Goal: Task Accomplishment & Management: Manage account settings

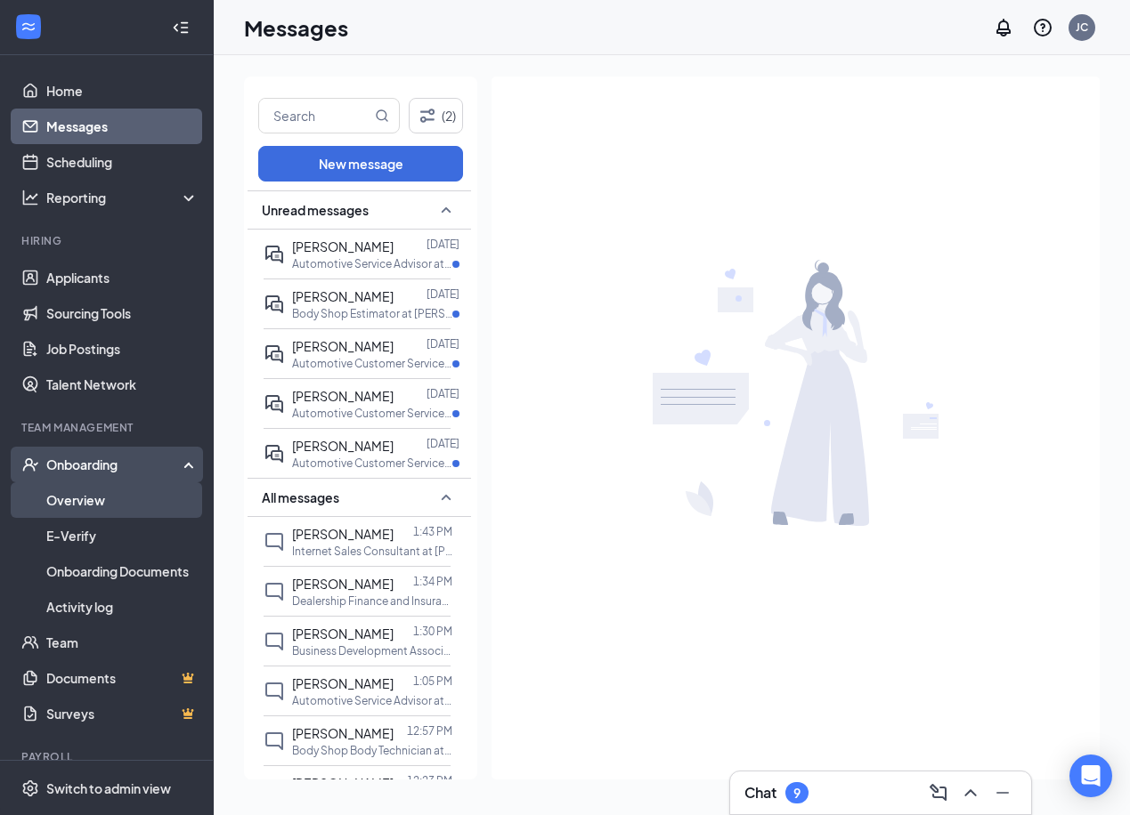
click at [131, 490] on link "Overview" at bounding box center [122, 500] width 152 height 36
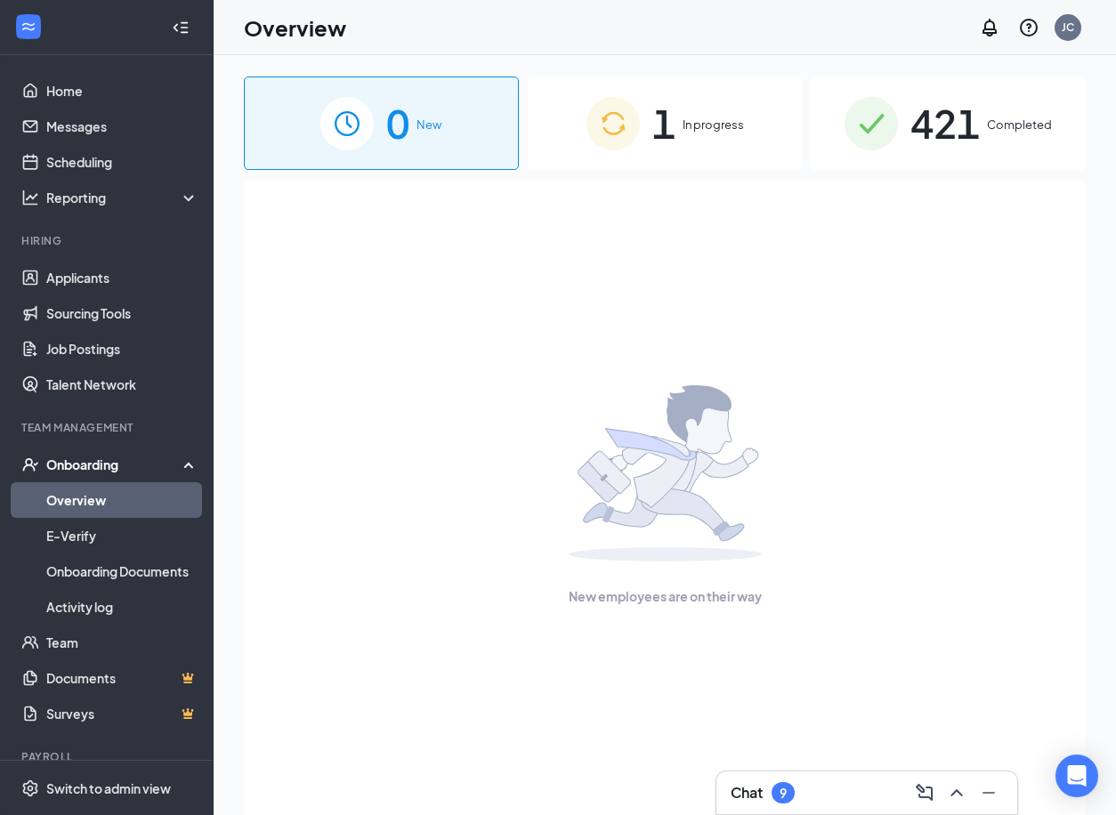
click at [578, 129] on div "1 In progress" at bounding box center [665, 123] width 275 height 93
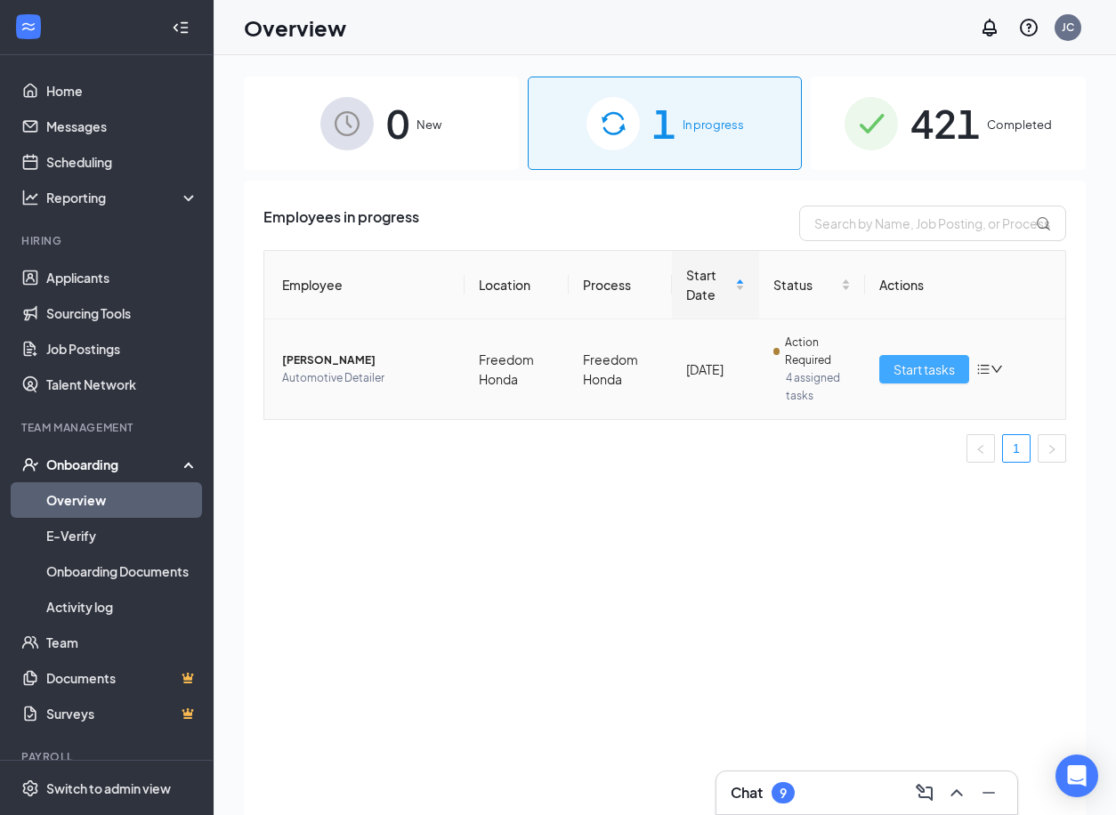
click at [921, 375] on span "Start tasks" at bounding box center [924, 370] width 61 height 20
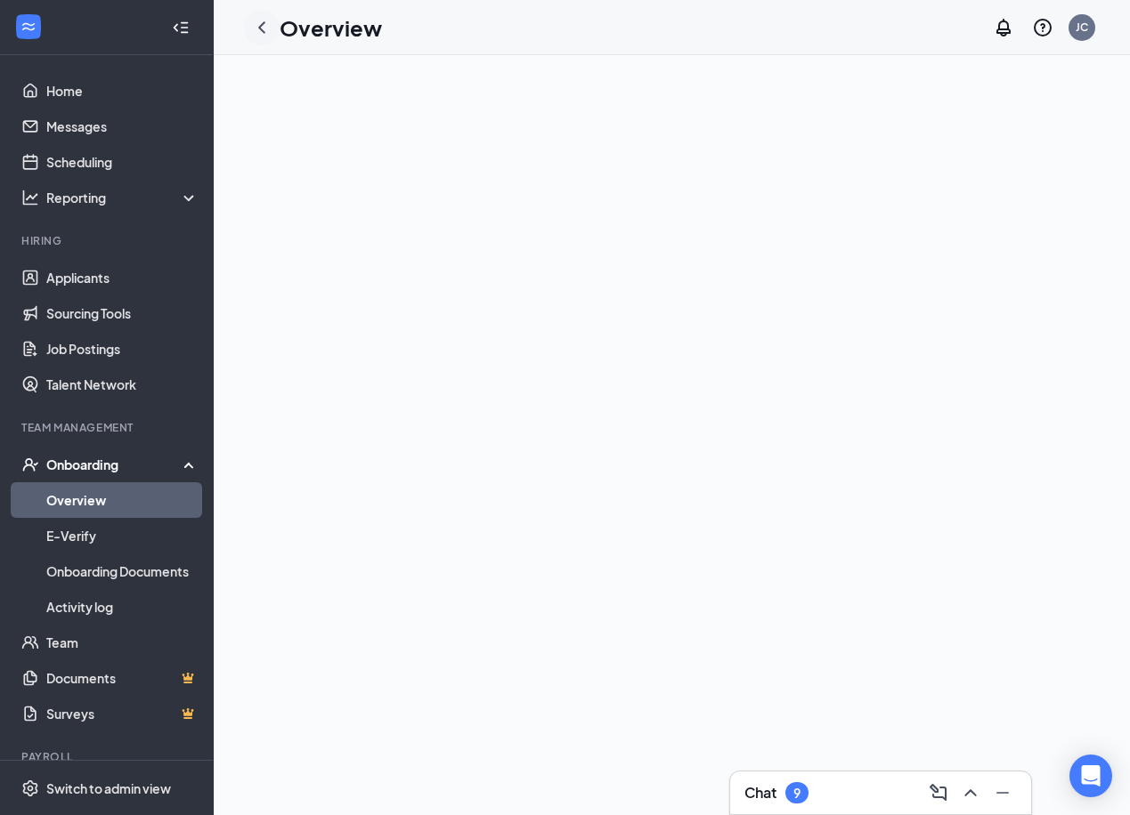
click at [263, 32] on icon "ChevronLeft" at bounding box center [261, 27] width 21 height 21
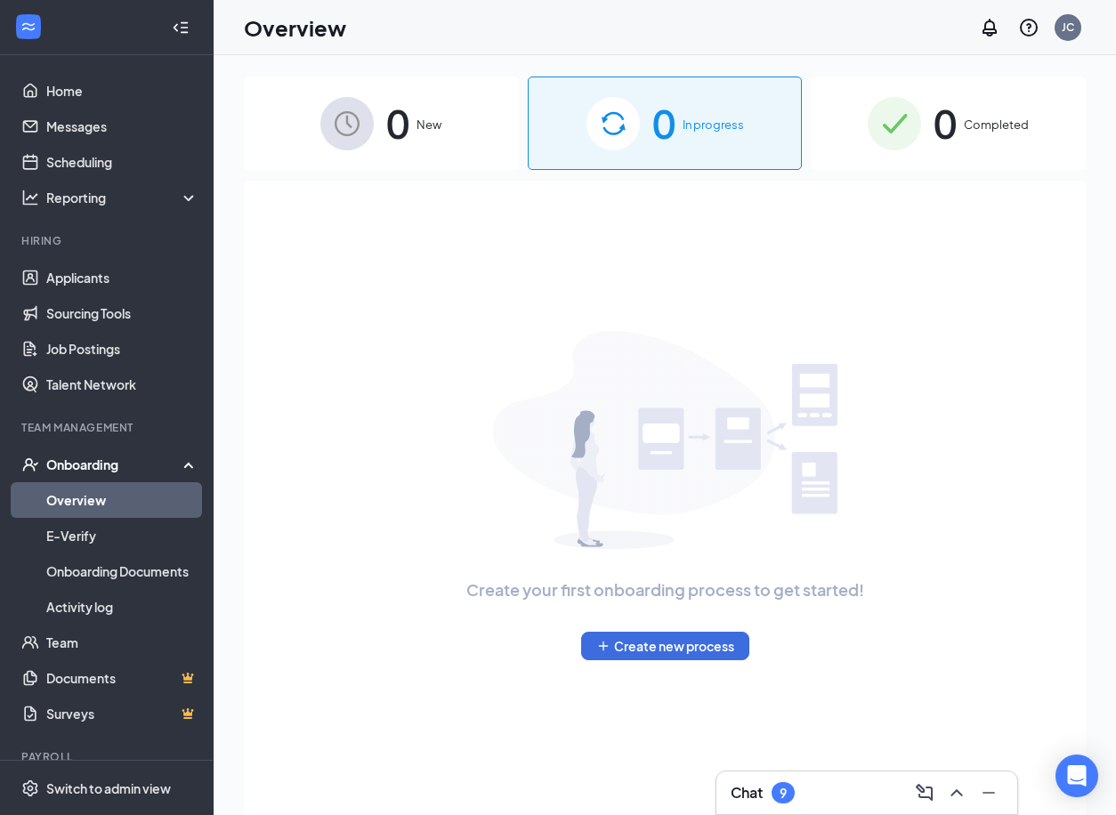
click at [435, 150] on div "0 New" at bounding box center [381, 123] width 275 height 93
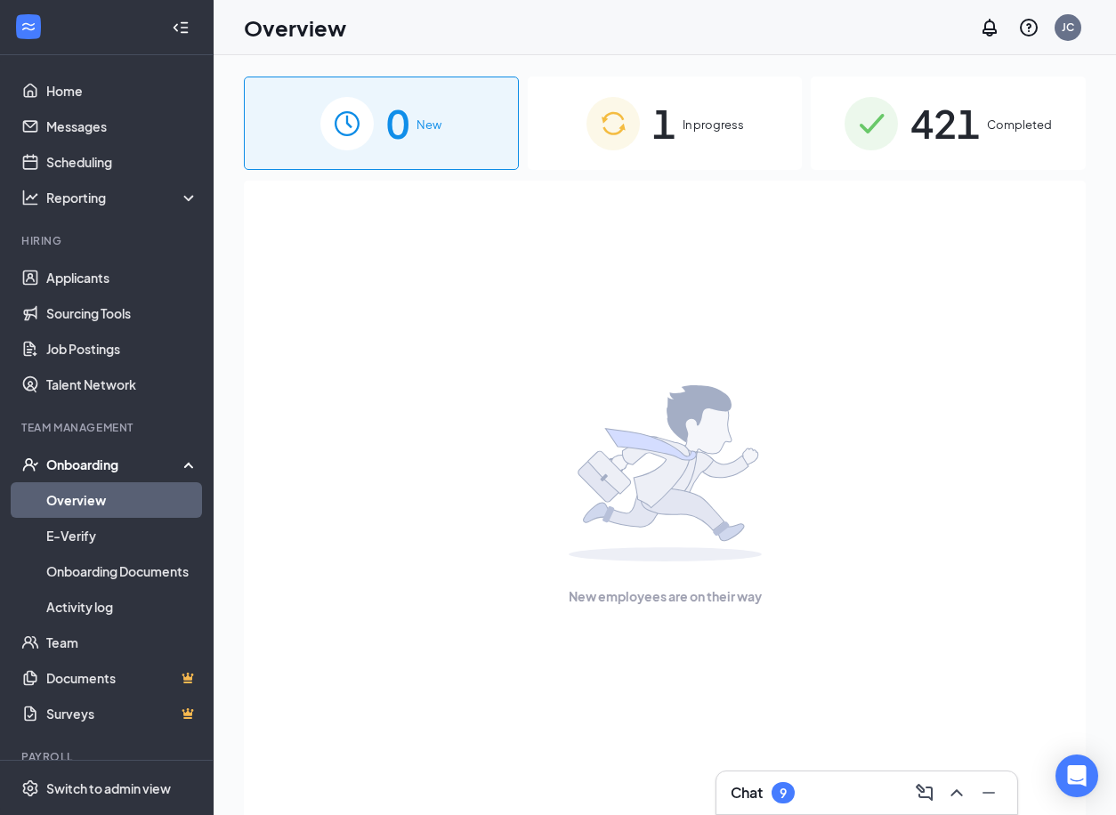
click at [654, 160] on div "1 In progress" at bounding box center [665, 123] width 275 height 93
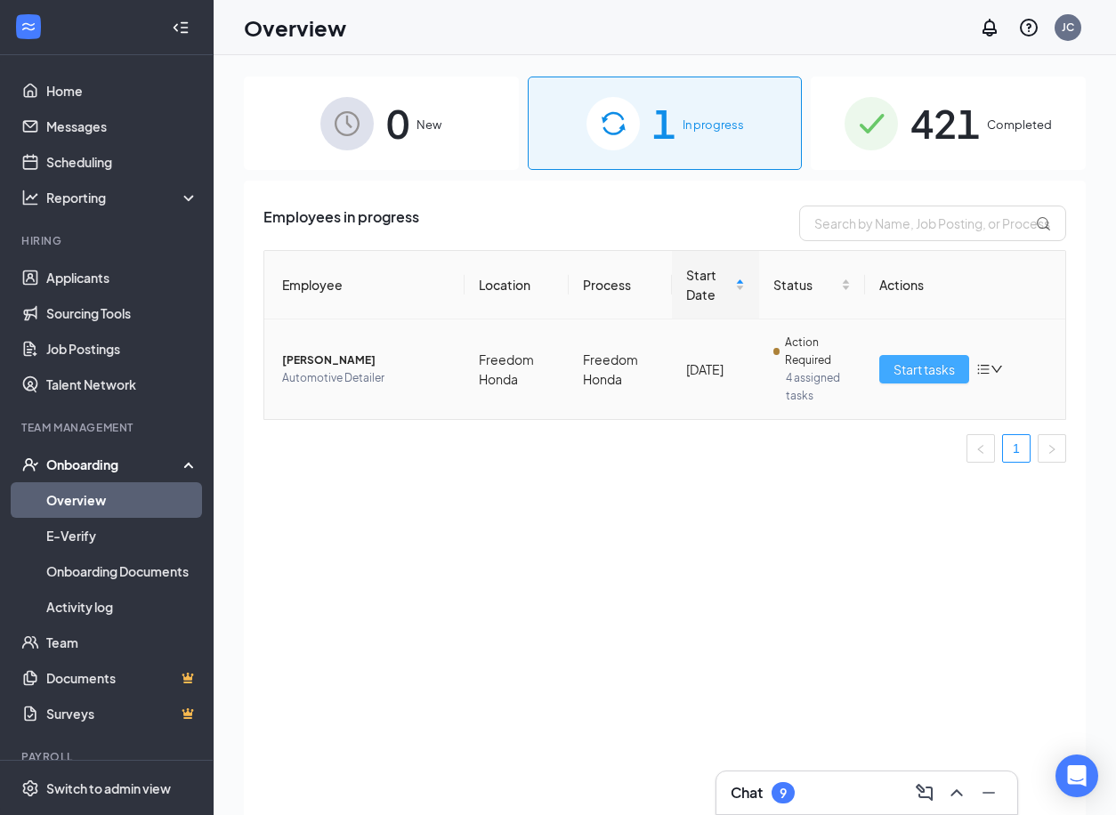
click at [933, 368] on span "Start tasks" at bounding box center [924, 370] width 61 height 20
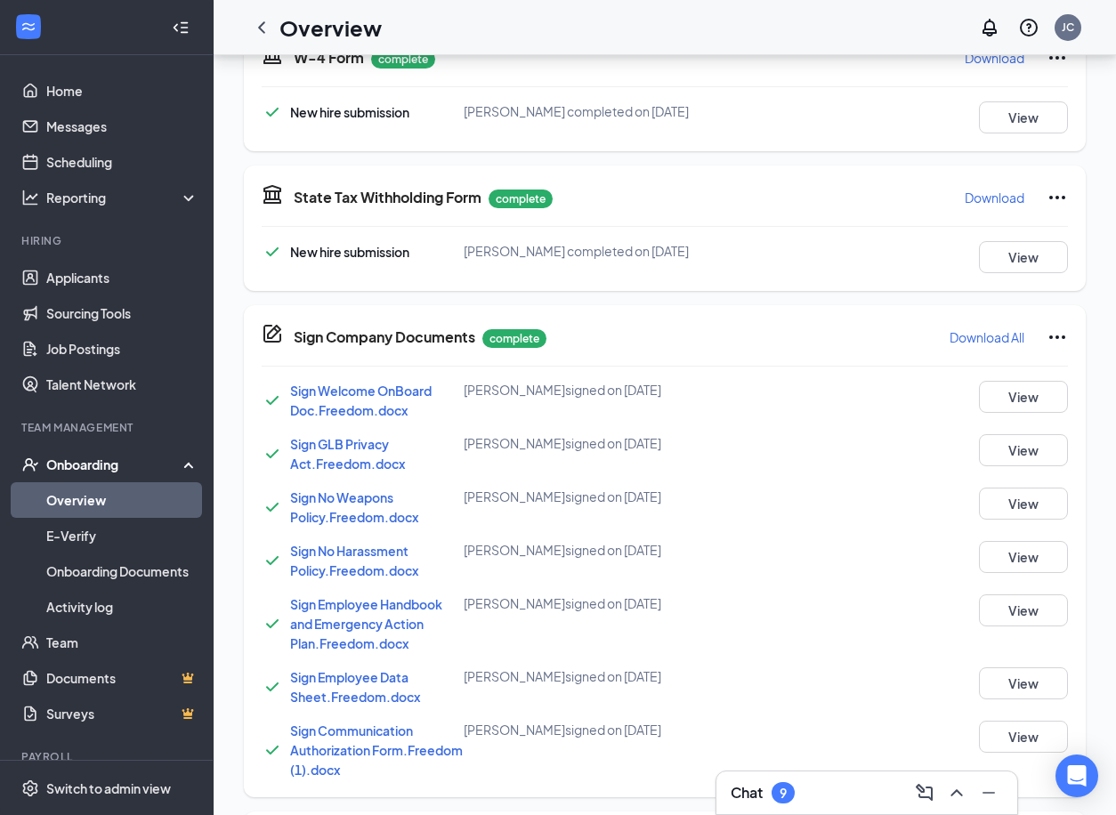
scroll to position [1108, 0]
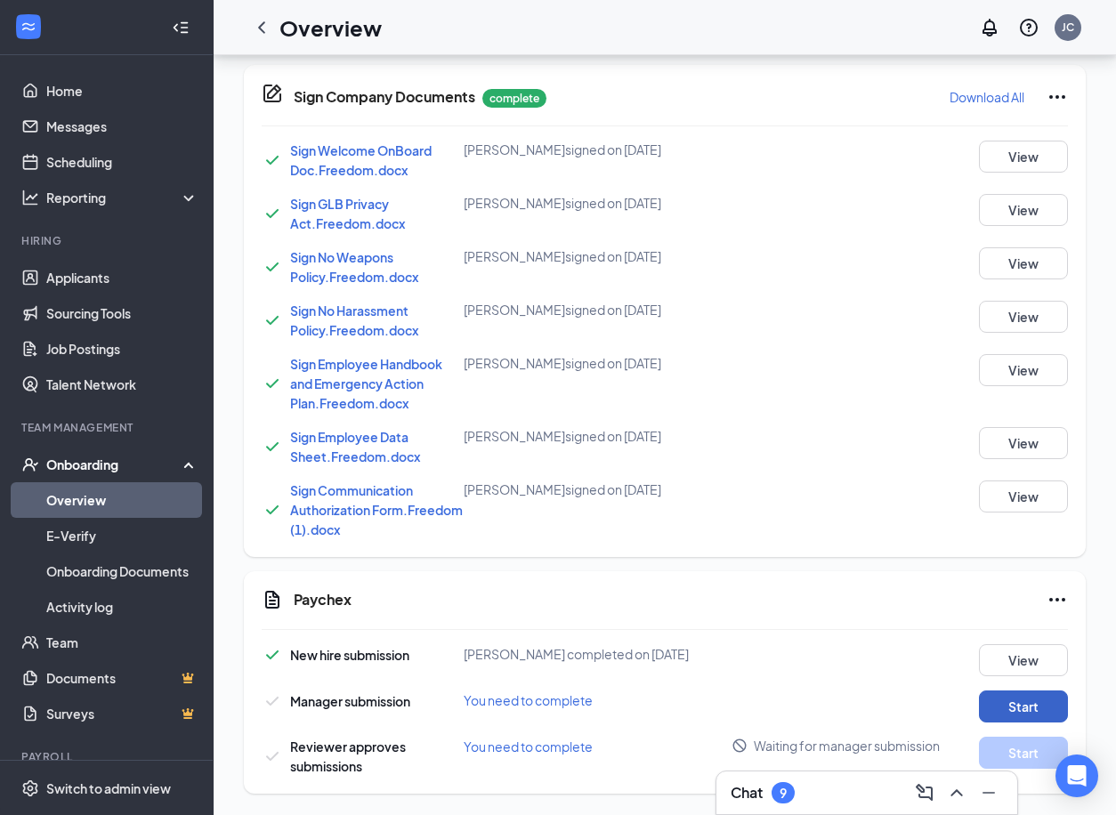
click at [1019, 710] on button "Start" at bounding box center [1023, 707] width 89 height 32
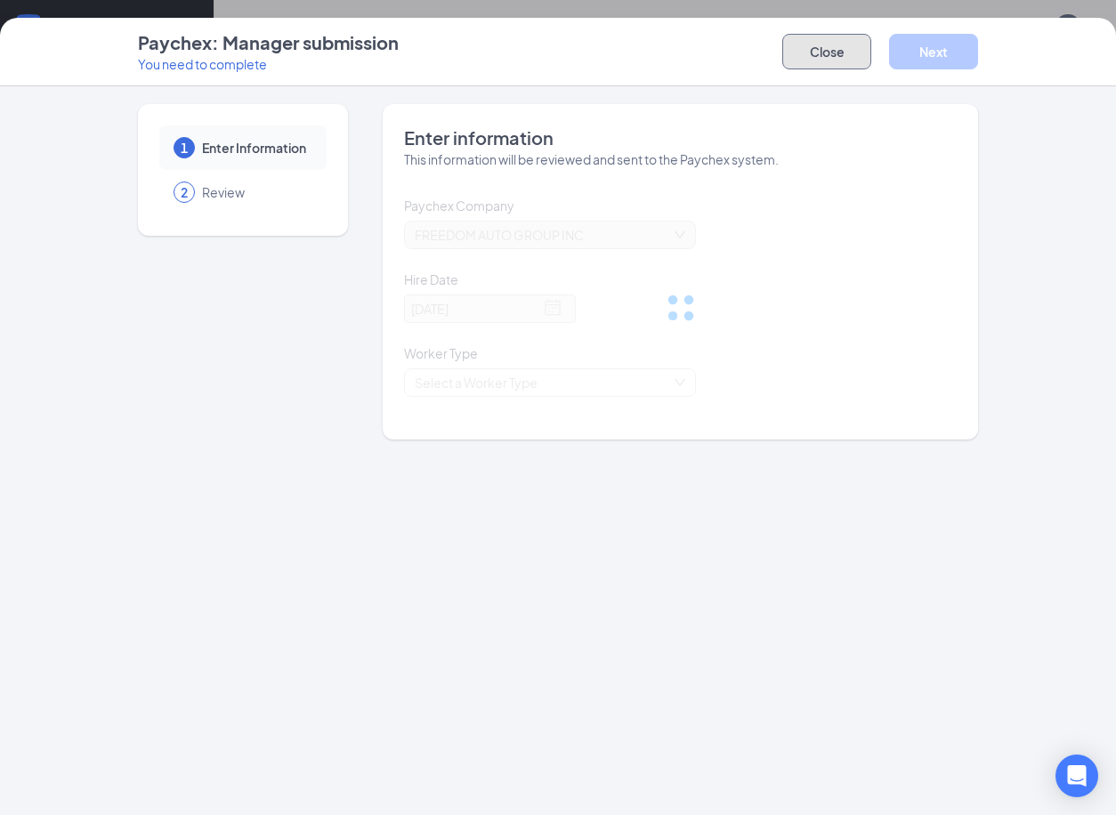
click at [847, 49] on button "Close" at bounding box center [826, 52] width 89 height 36
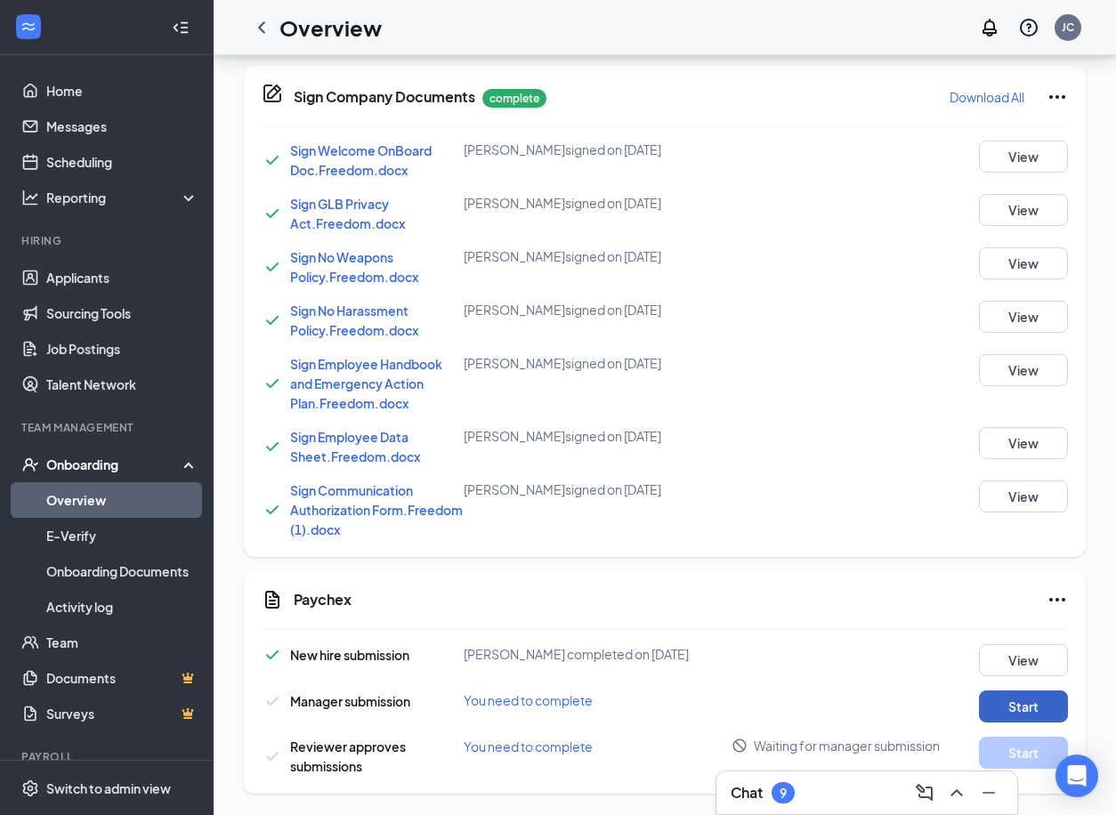
click at [979, 708] on button "Start" at bounding box center [1023, 707] width 89 height 32
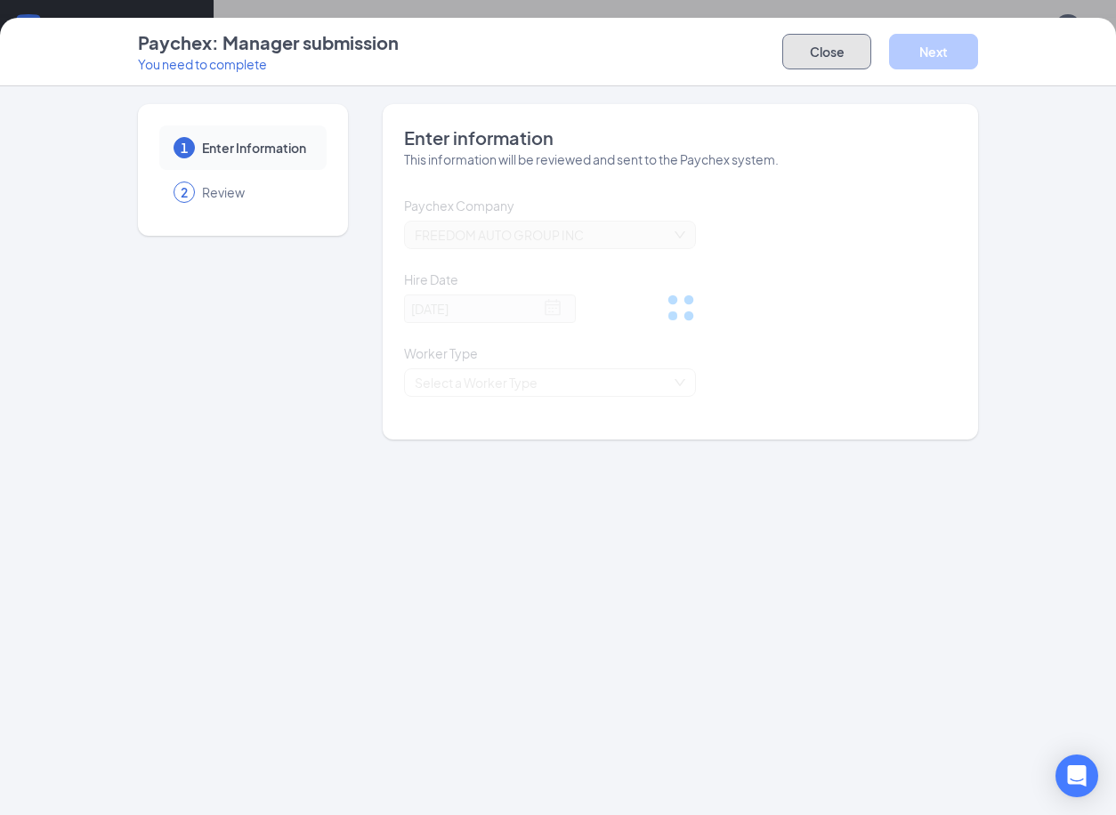
click at [829, 56] on button "Close" at bounding box center [826, 52] width 89 height 36
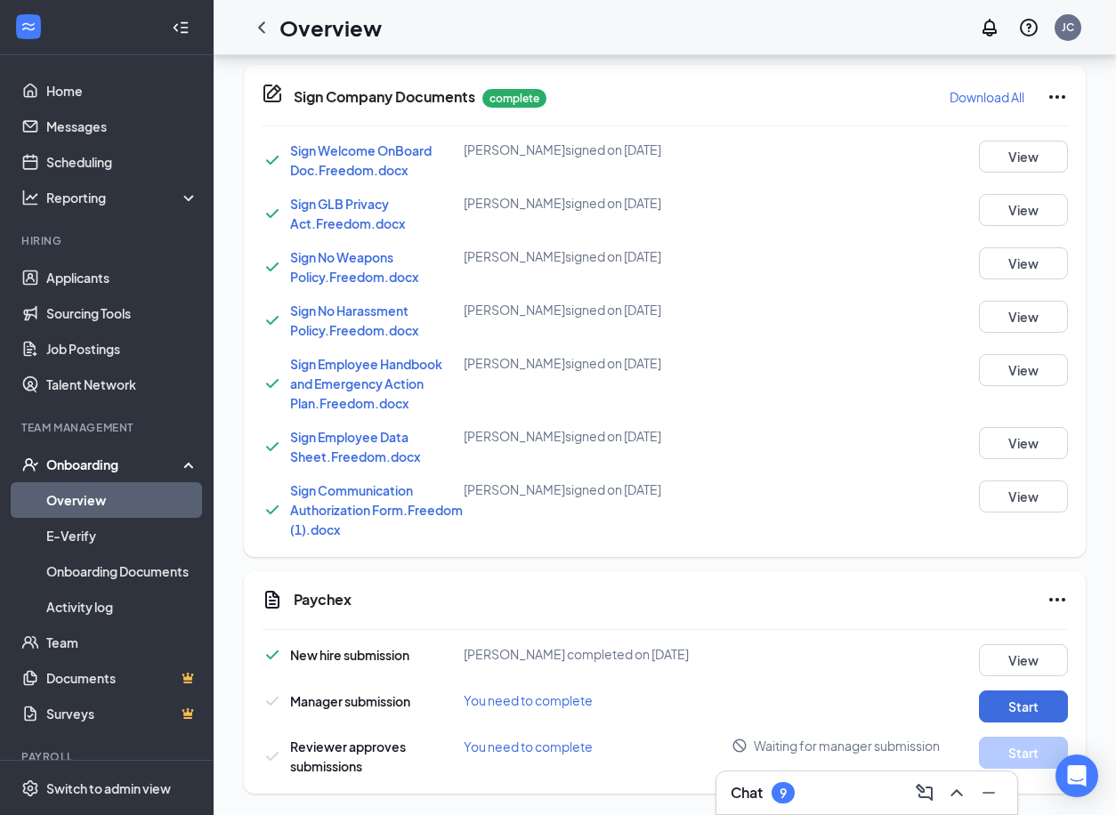
click at [1018, 683] on div "New hire submission [PERSON_NAME] completed on [DATE] View Manager submission Y…" at bounding box center [665, 710] width 806 height 132
click at [1020, 689] on div "New hire submission [PERSON_NAME] completed on [DATE] View Manager submission Y…" at bounding box center [665, 710] width 806 height 132
click at [1020, 693] on div "New hire submission [PERSON_NAME] completed on [DATE] View Manager submission Y…" at bounding box center [665, 710] width 806 height 132
click at [1020, 693] on button "Start" at bounding box center [1023, 707] width 89 height 32
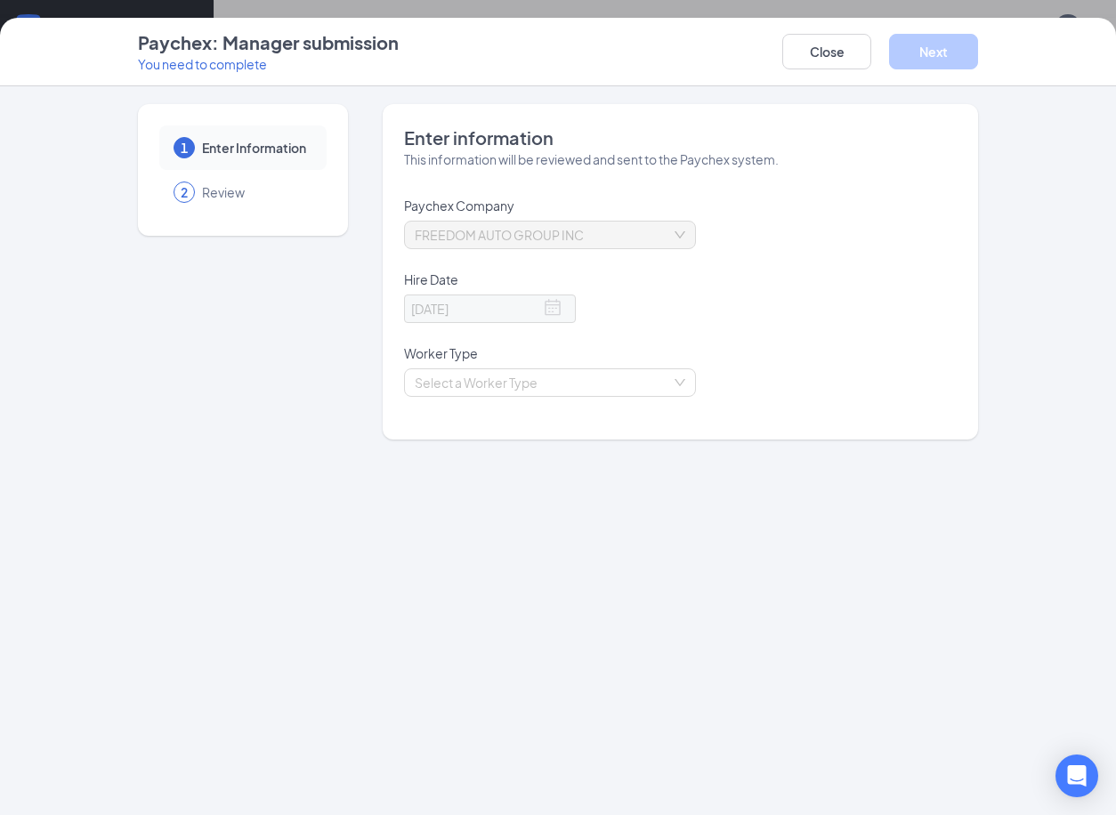
click at [676, 368] on div "Worker Type" at bounding box center [680, 356] width 553 height 24
click at [672, 389] on input "search" at bounding box center [544, 382] width 258 height 27
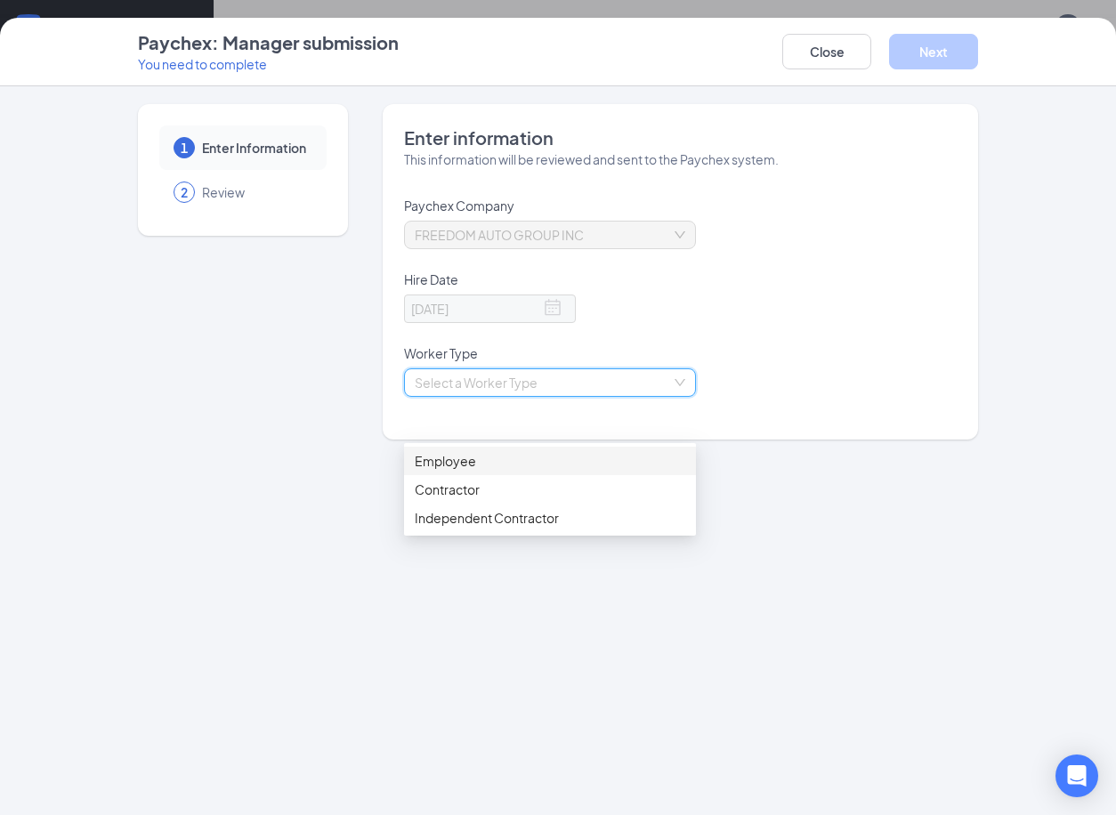
click at [668, 451] on div "Employee" at bounding box center [550, 461] width 271 height 20
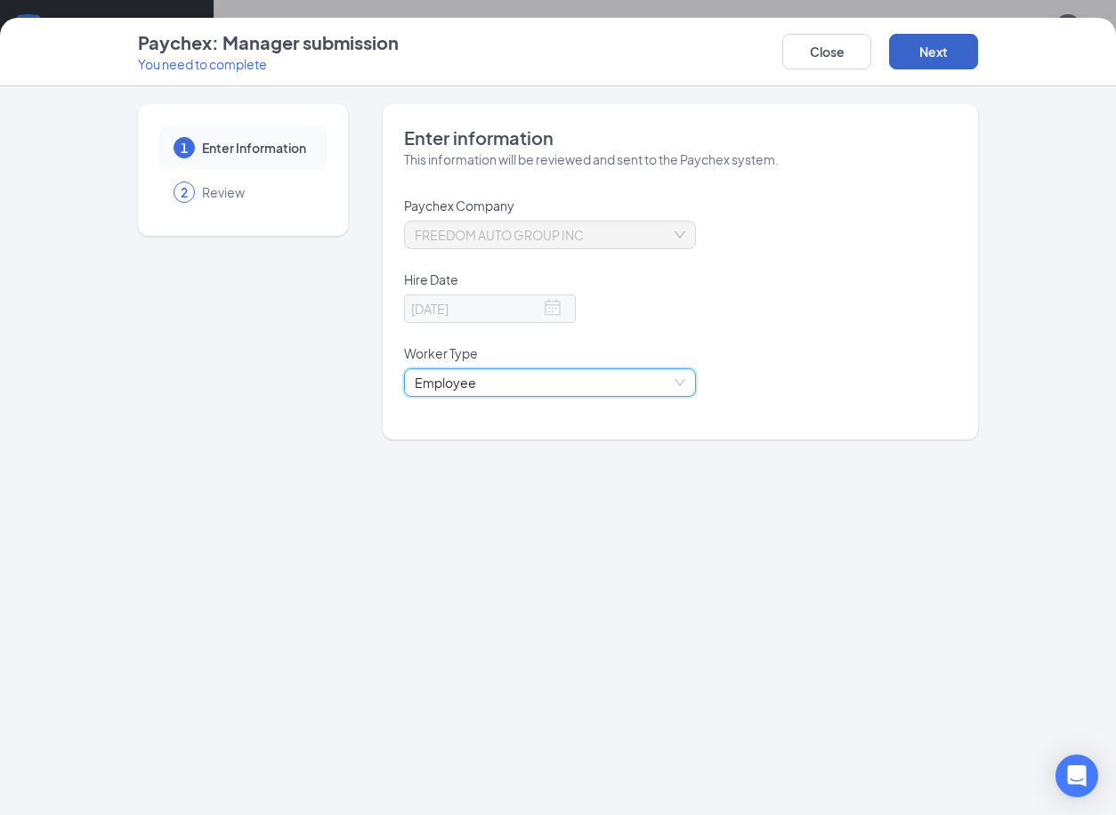
click at [933, 44] on button "Next" at bounding box center [933, 52] width 89 height 36
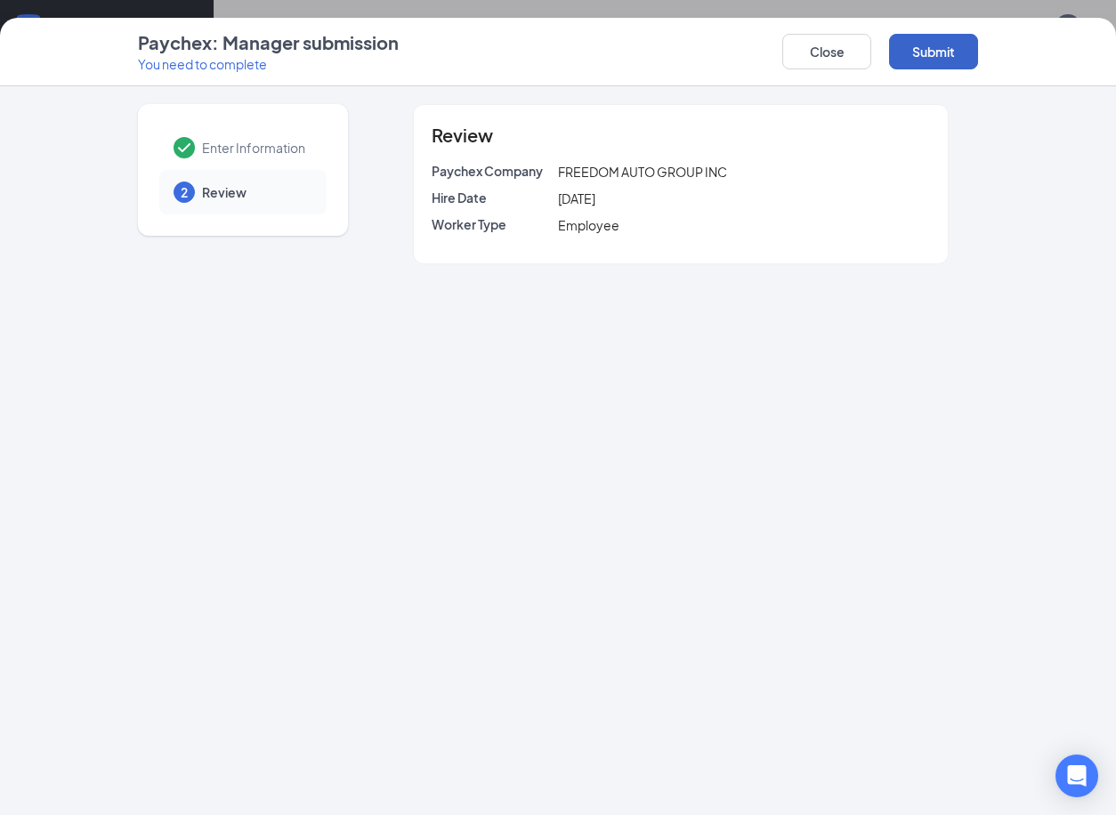
click at [933, 44] on button "Submit" at bounding box center [933, 52] width 89 height 36
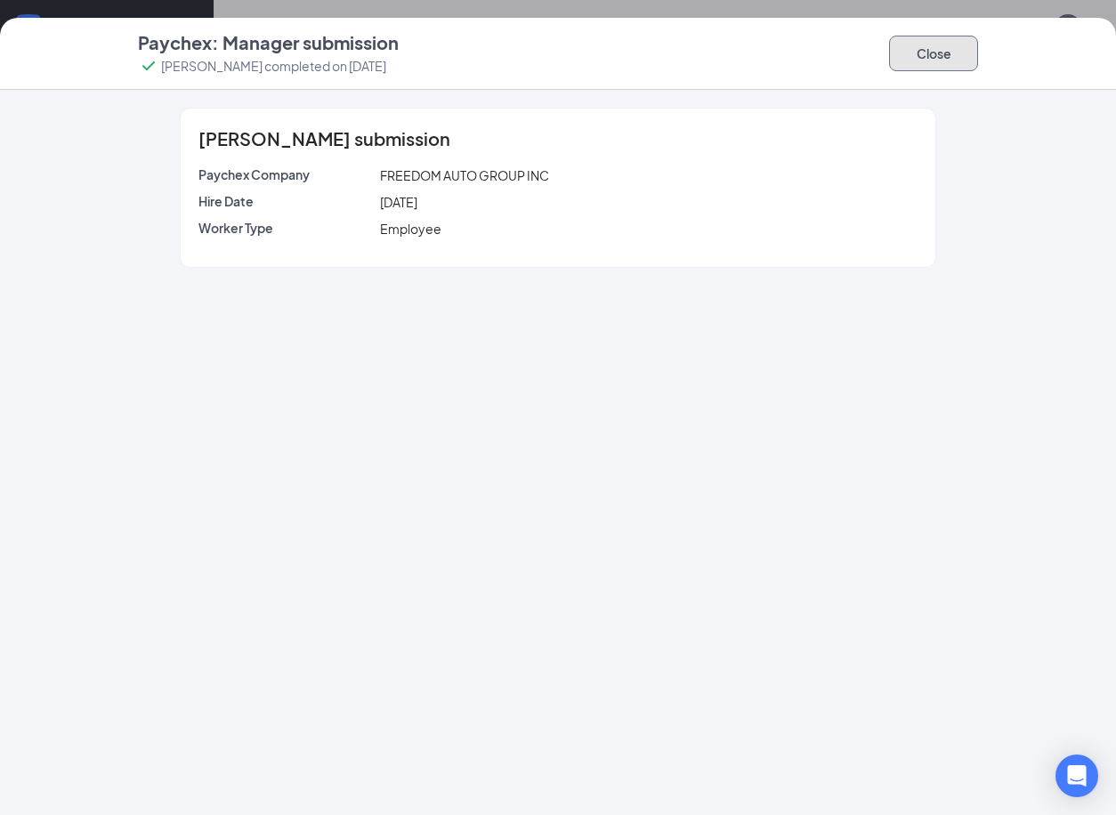
click at [973, 56] on button "Close" at bounding box center [933, 54] width 89 height 36
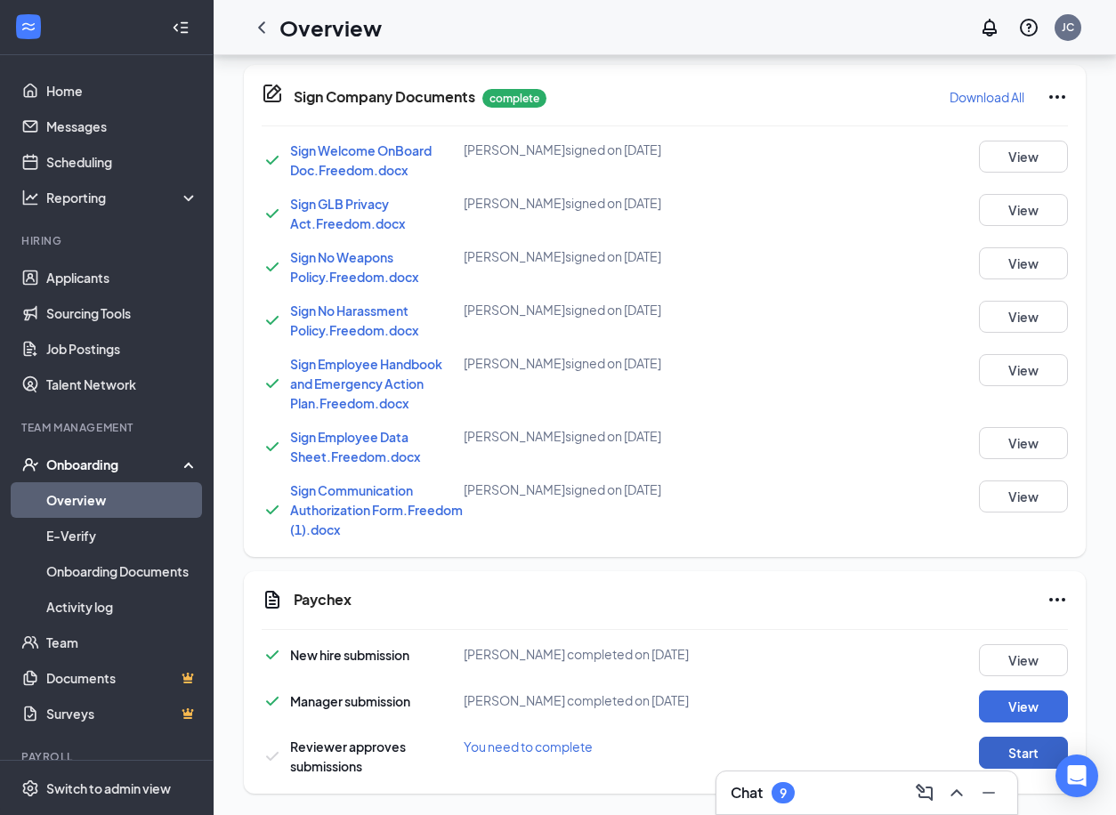
click at [1015, 744] on button "Start" at bounding box center [1023, 753] width 89 height 32
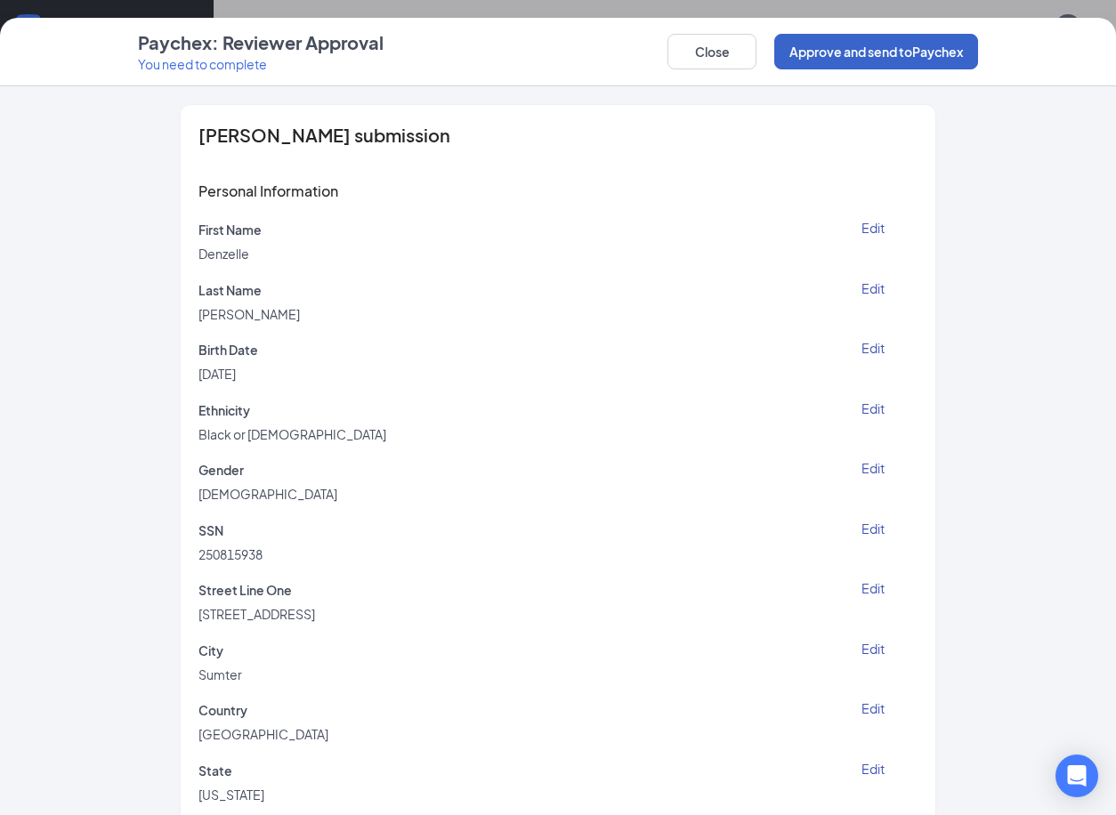
click at [942, 63] on button "Approve and send to Paychex" at bounding box center [876, 52] width 204 height 36
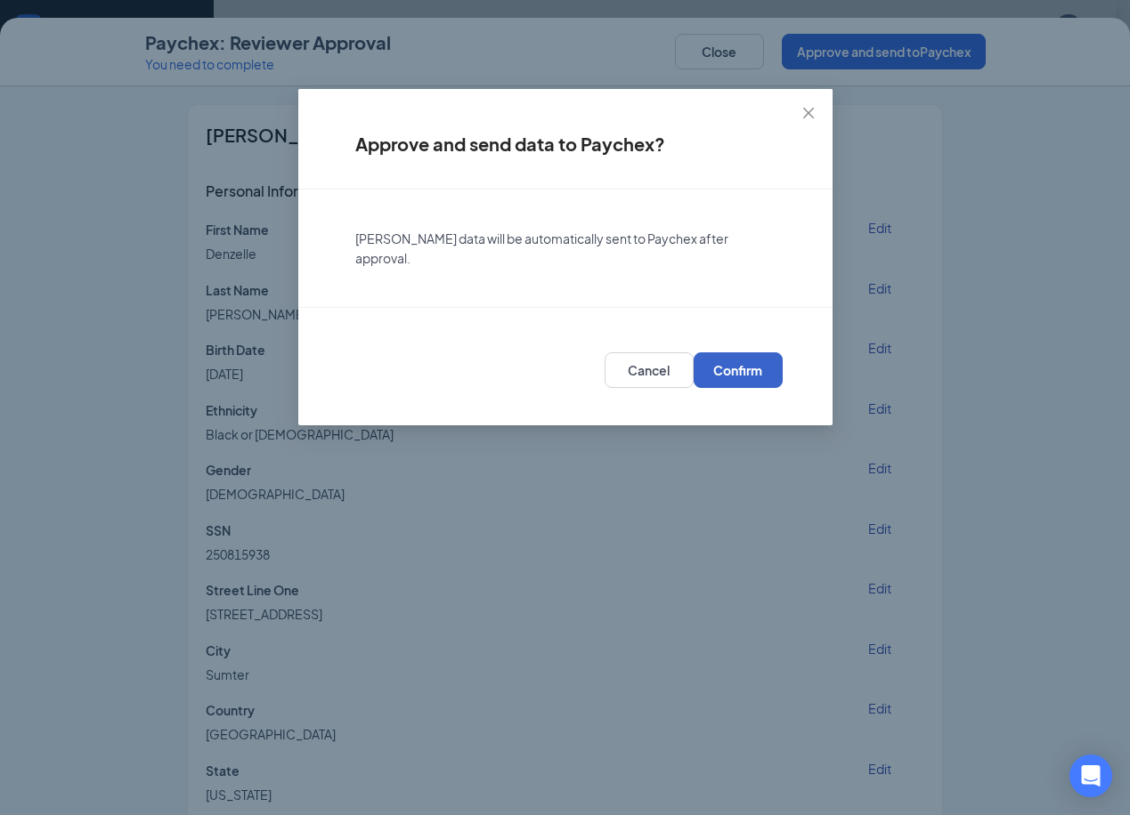
click at [745, 385] on button "Confirm" at bounding box center [737, 370] width 89 height 36
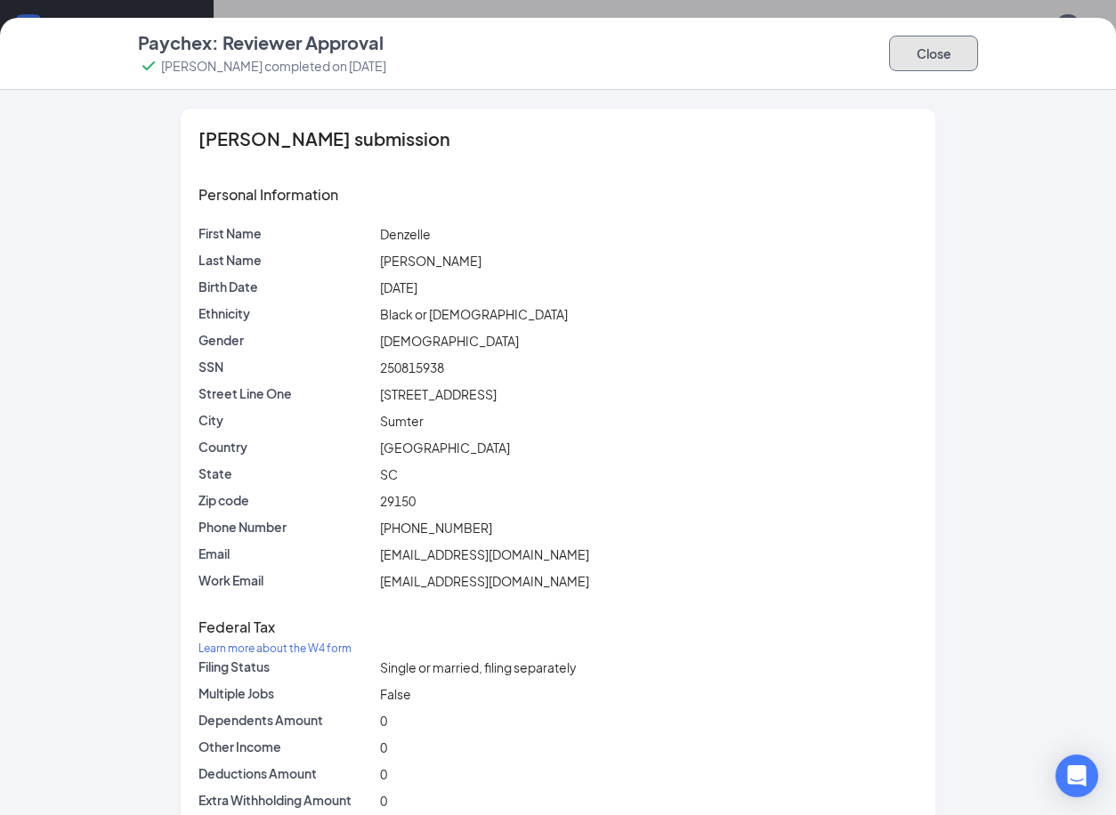
click at [915, 69] on button "Close" at bounding box center [933, 54] width 89 height 36
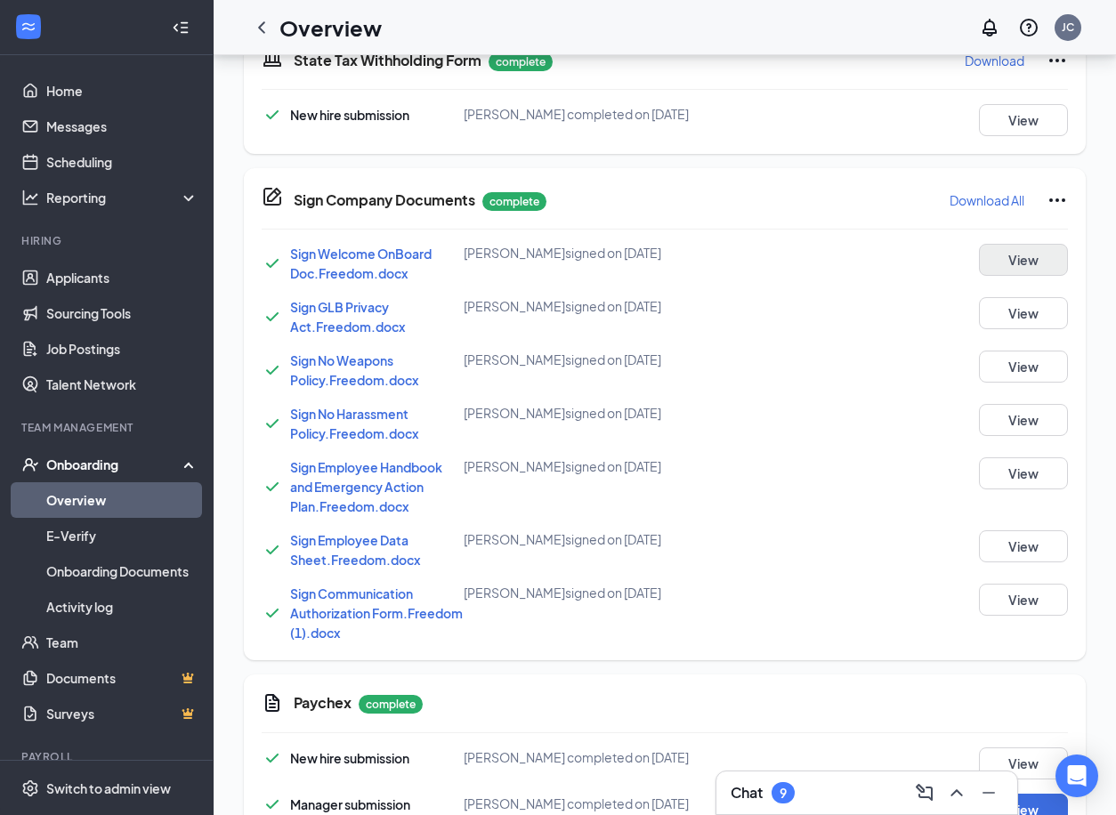
scroll to position [930, 0]
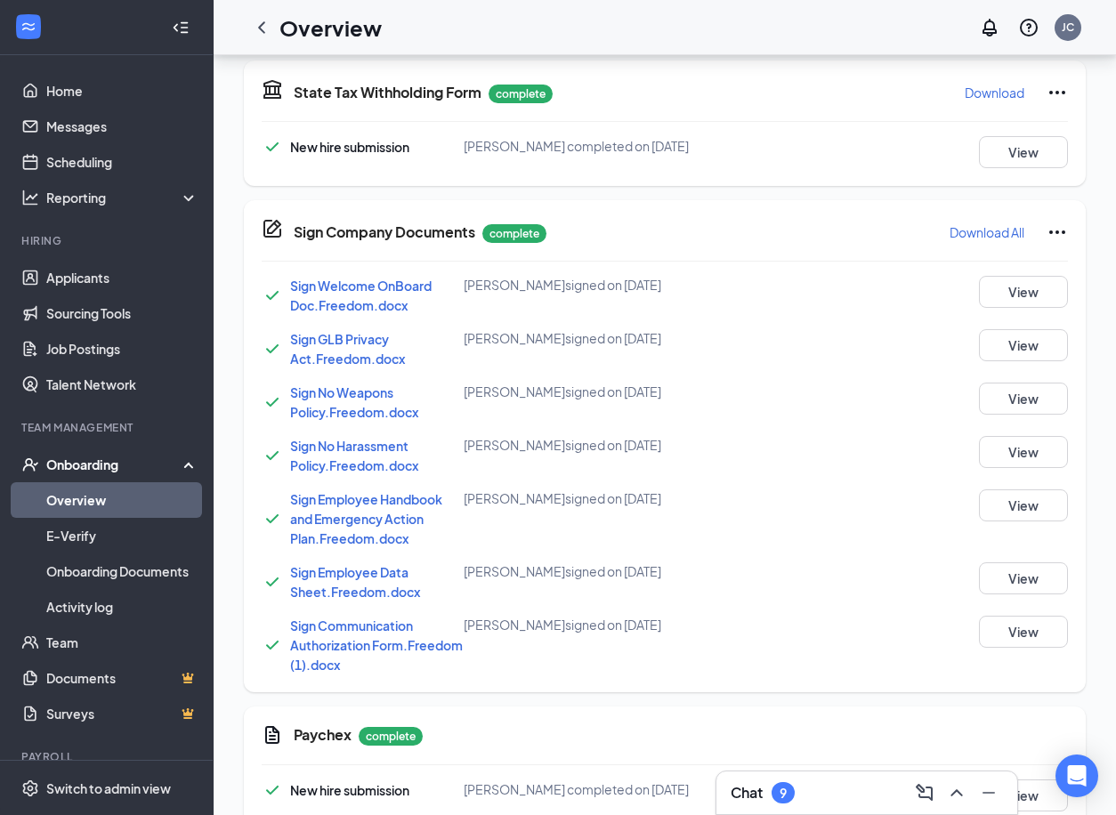
click at [977, 247] on button "Download All" at bounding box center [987, 232] width 77 height 28
click at [653, 369] on div "Sign GLB Privacy Act.Freedom.docx [PERSON_NAME] signed on [DATE] View" at bounding box center [665, 348] width 806 height 39
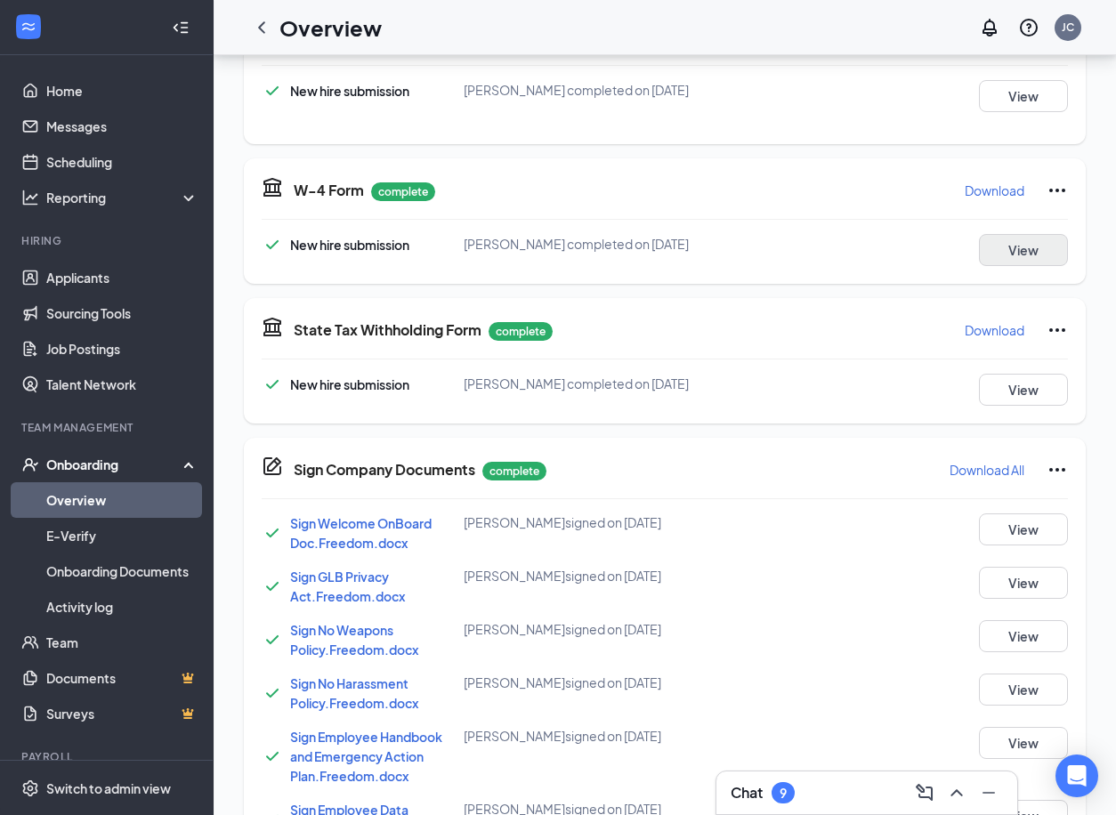
scroll to position [663, 0]
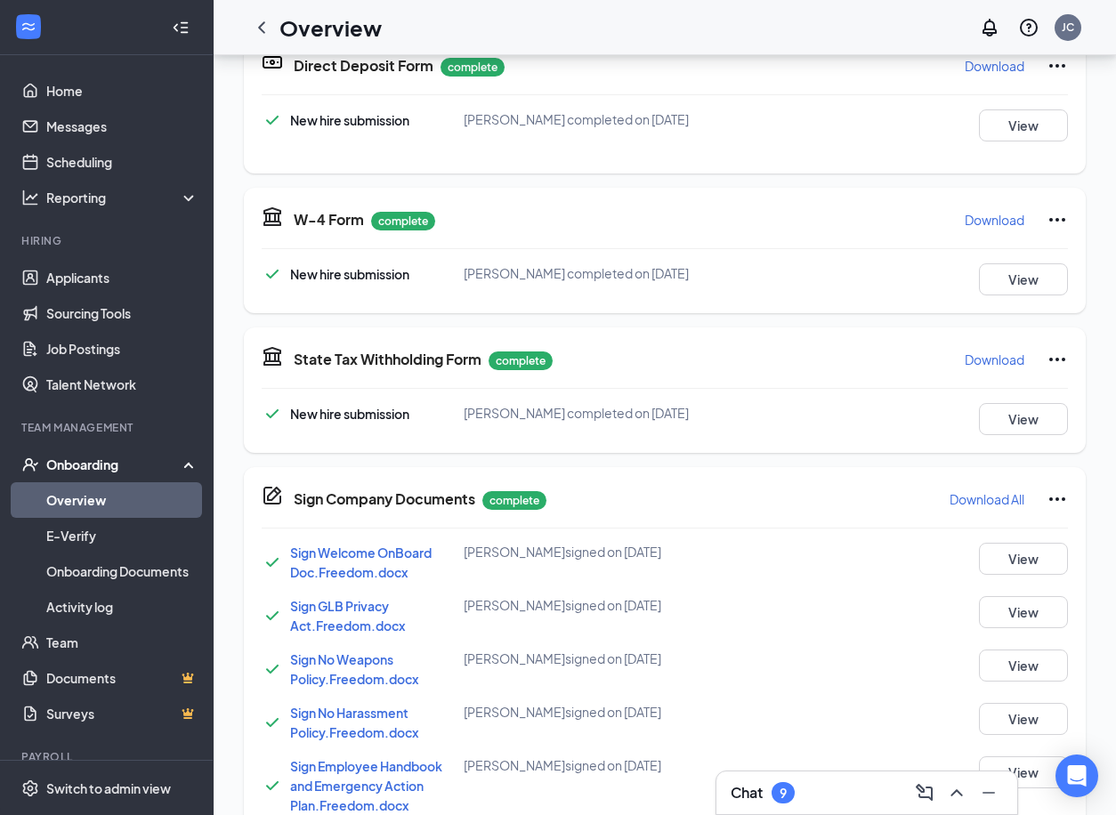
click at [987, 389] on div at bounding box center [665, 388] width 806 height 1
click at [987, 369] on p "Download" at bounding box center [995, 360] width 60 height 18
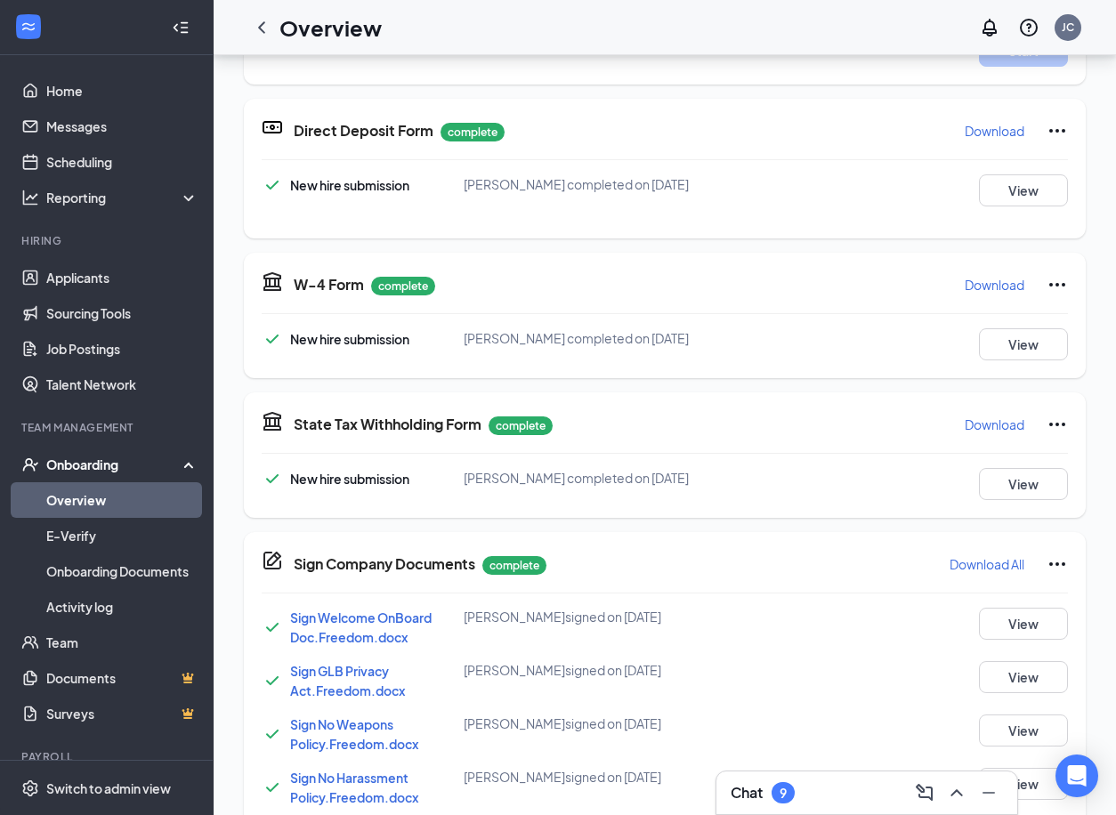
scroll to position [574, 0]
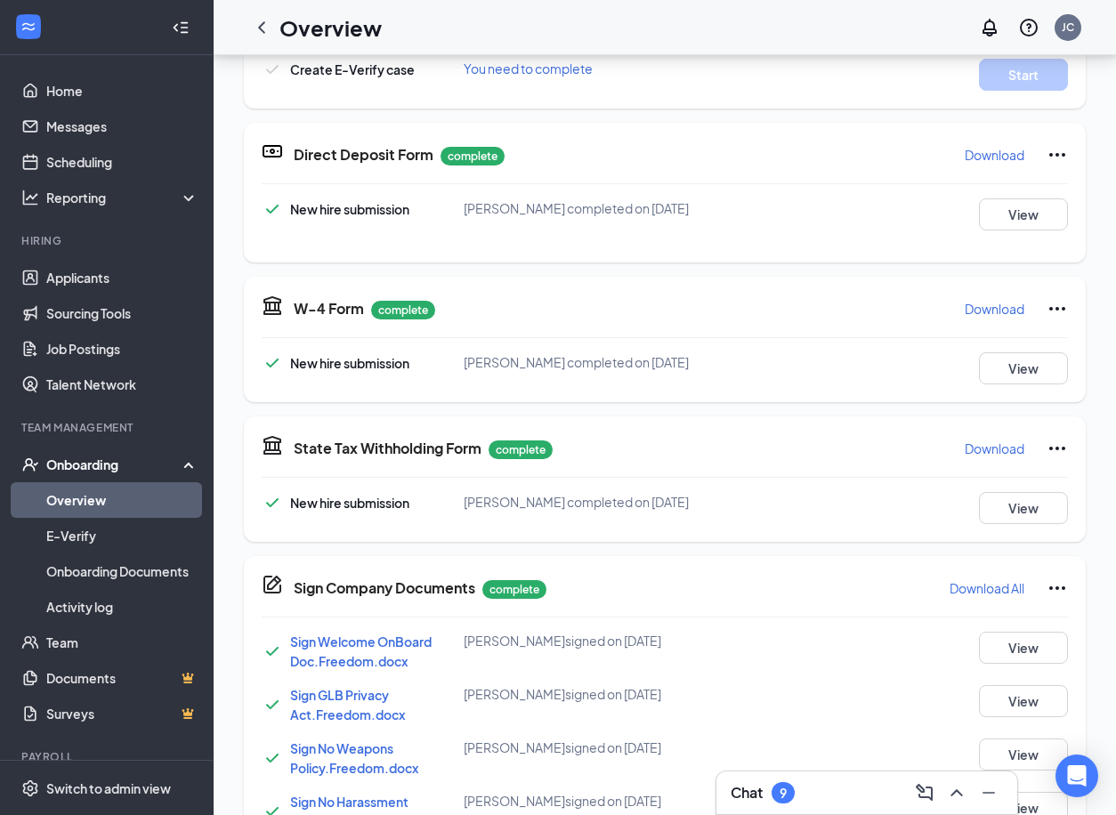
click at [1014, 318] on p "Download" at bounding box center [995, 309] width 60 height 18
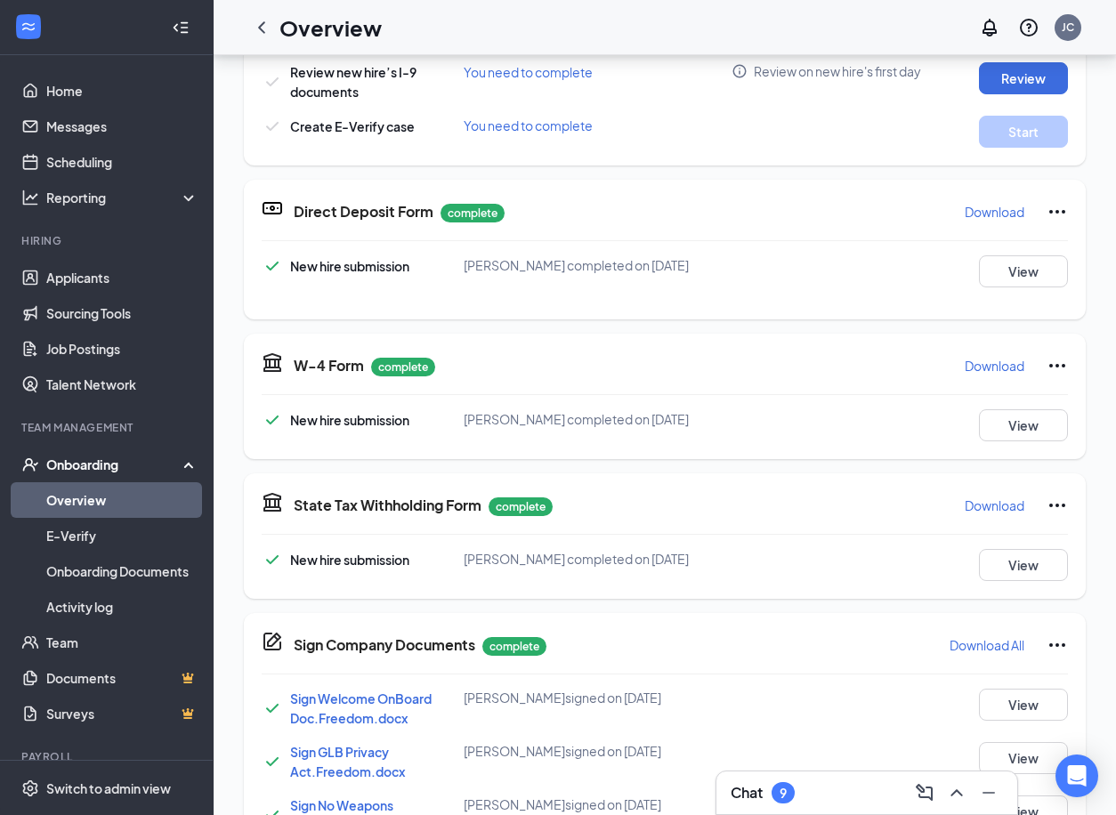
scroll to position [485, 0]
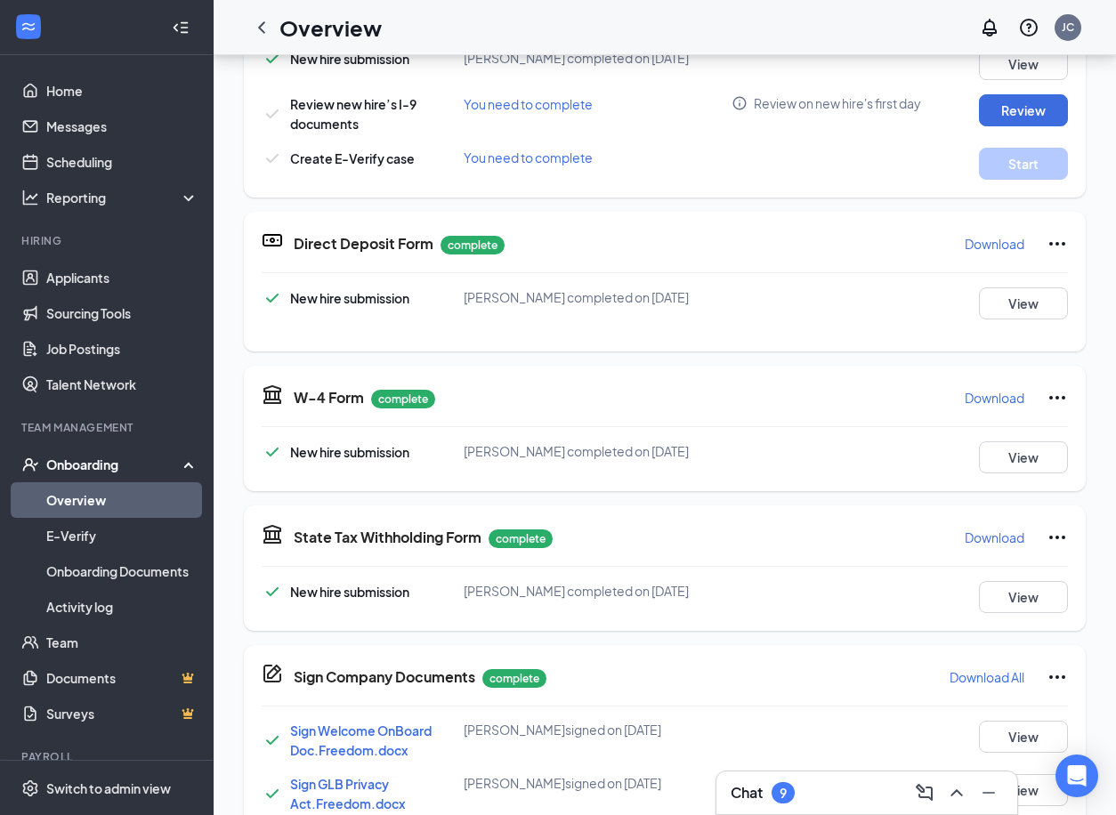
click at [997, 251] on p "Download" at bounding box center [995, 244] width 60 height 18
click at [643, 272] on div "Direct Deposit Form complete Download New hire submission [PERSON_NAME] complet…" at bounding box center [665, 282] width 842 height 140
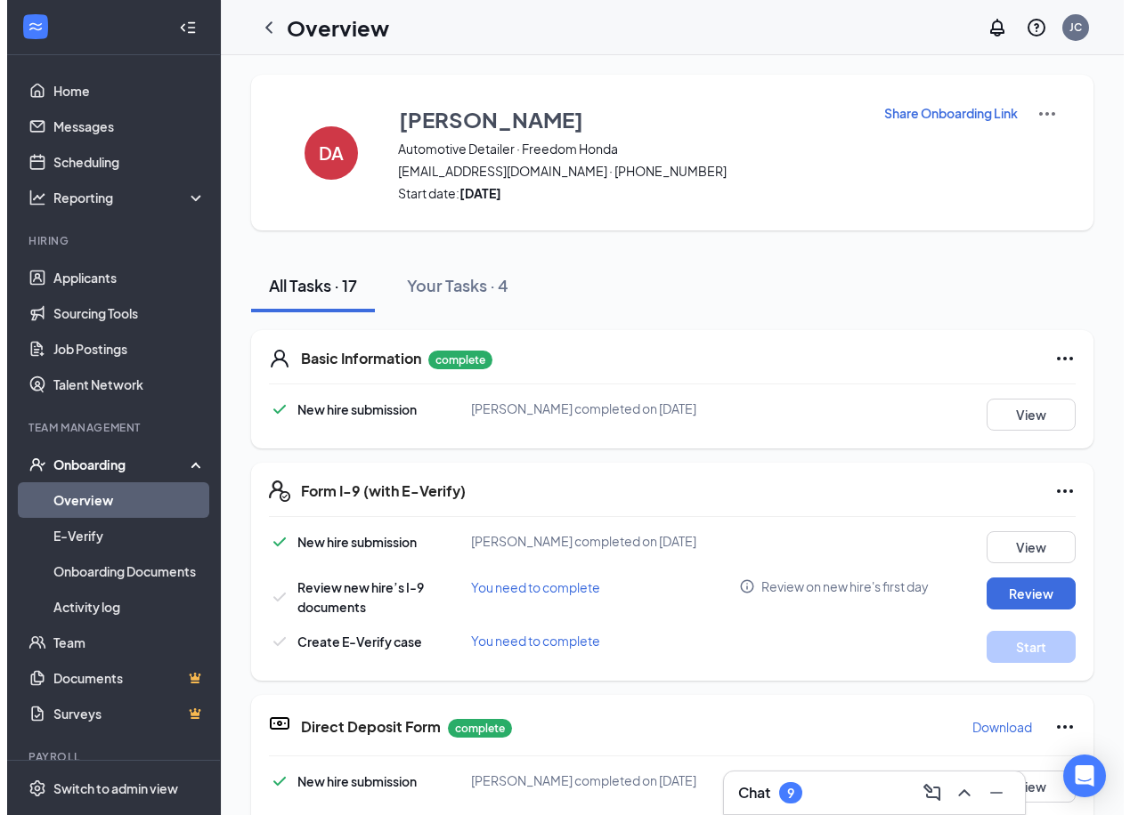
scroll to position [0, 0]
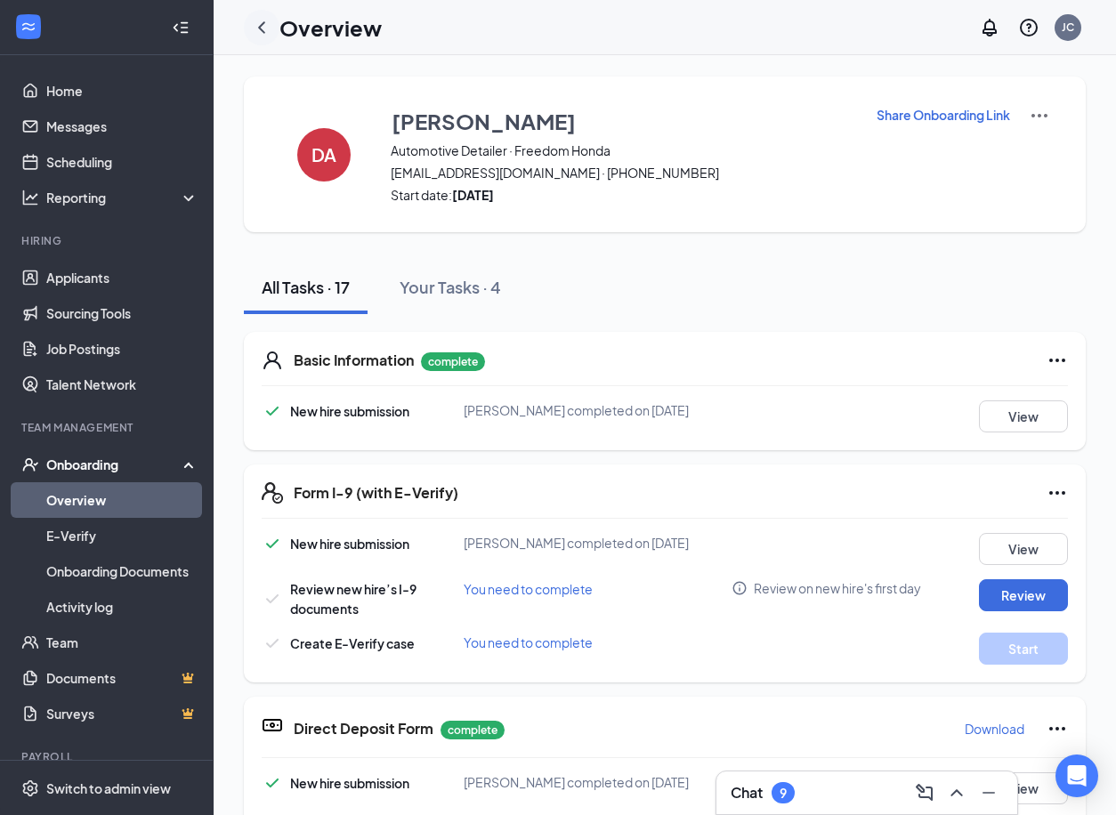
click at [271, 36] on icon "ChevronLeft" at bounding box center [261, 27] width 21 height 21
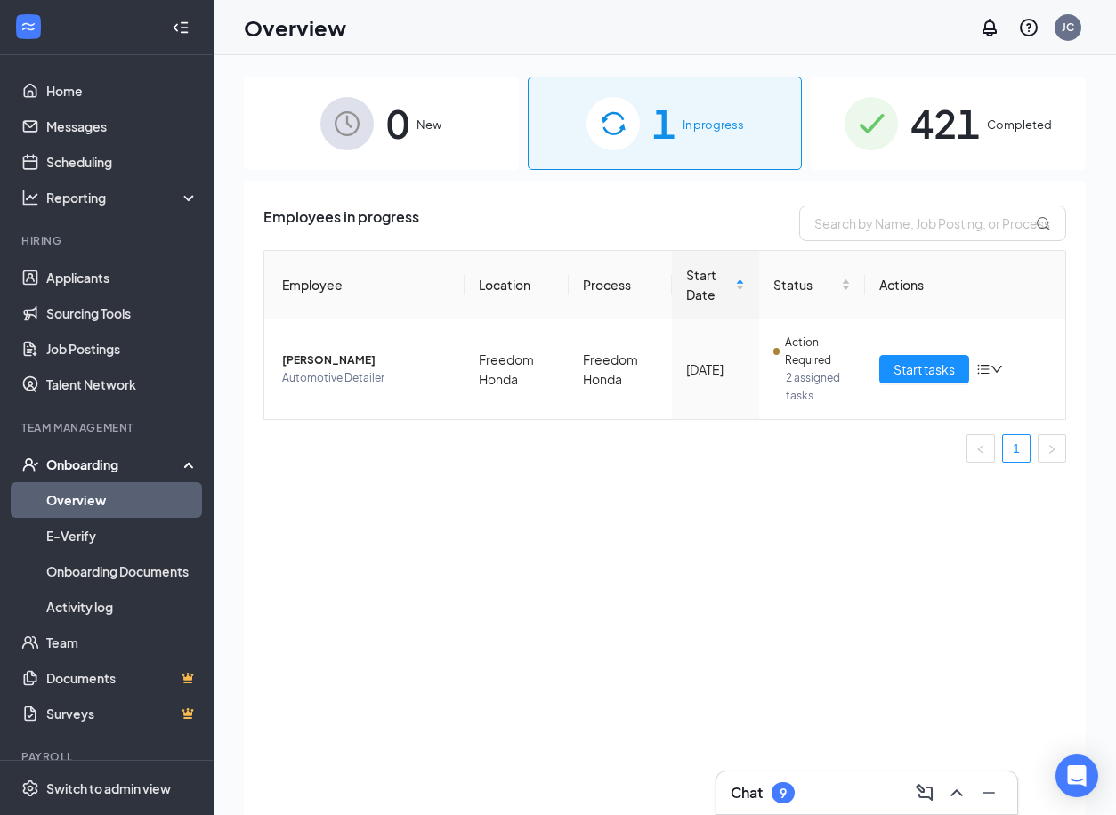
click at [646, 593] on div "Employees in progress Employee Location Process Start Date Status Actions [PERS…" at bounding box center [665, 520] width 842 height 679
click at [825, 790] on div "Chat 9" at bounding box center [867, 793] width 272 height 28
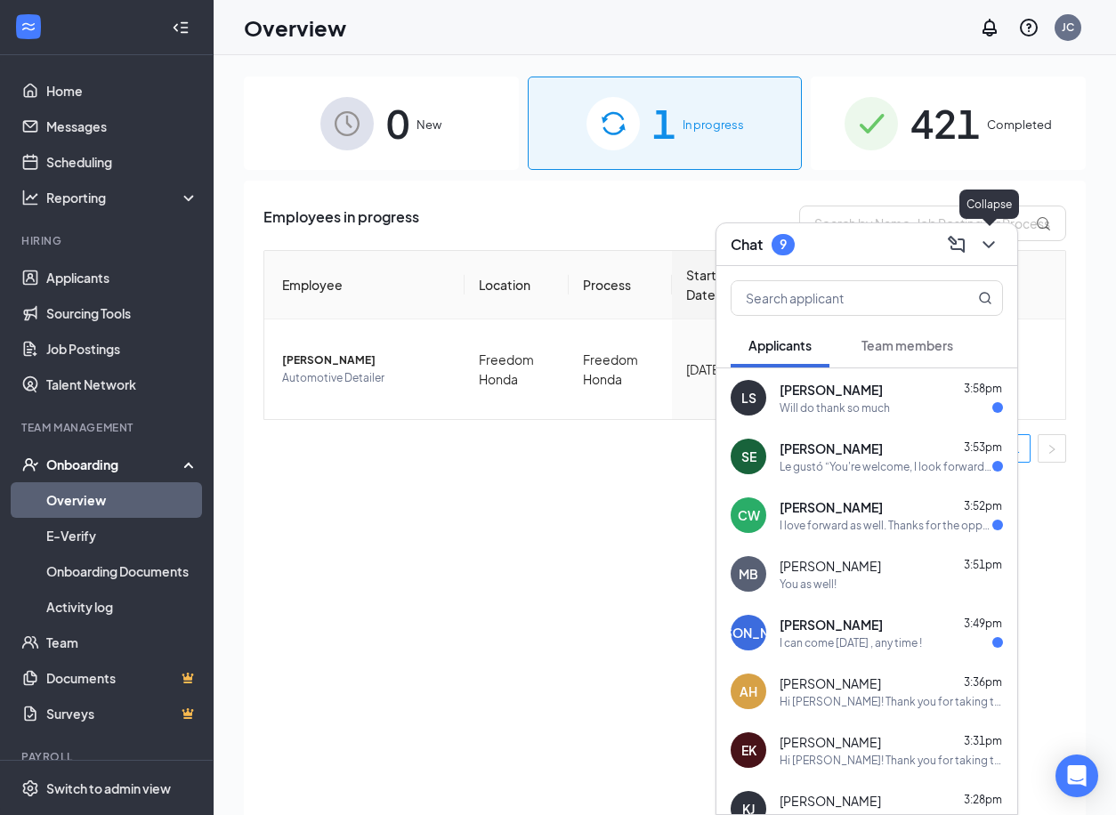
click at [1001, 243] on button at bounding box center [989, 245] width 28 height 28
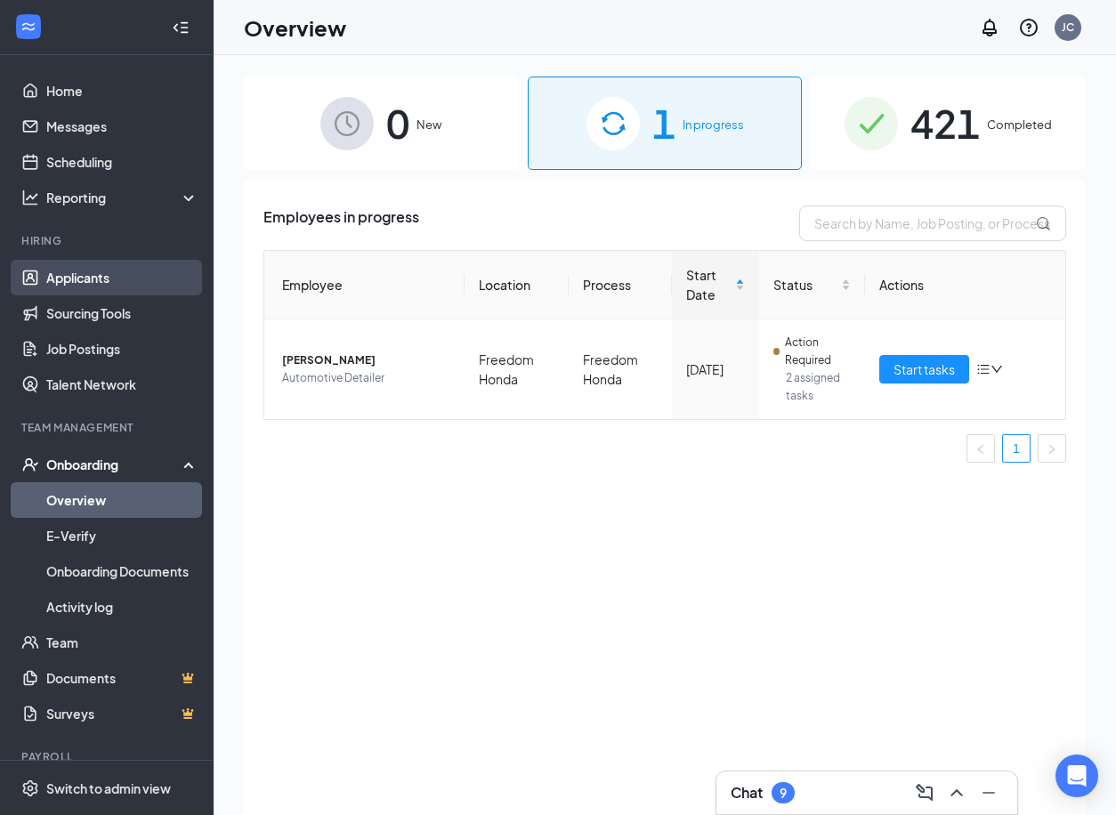
click at [79, 288] on link "Applicants" at bounding box center [122, 278] width 152 height 36
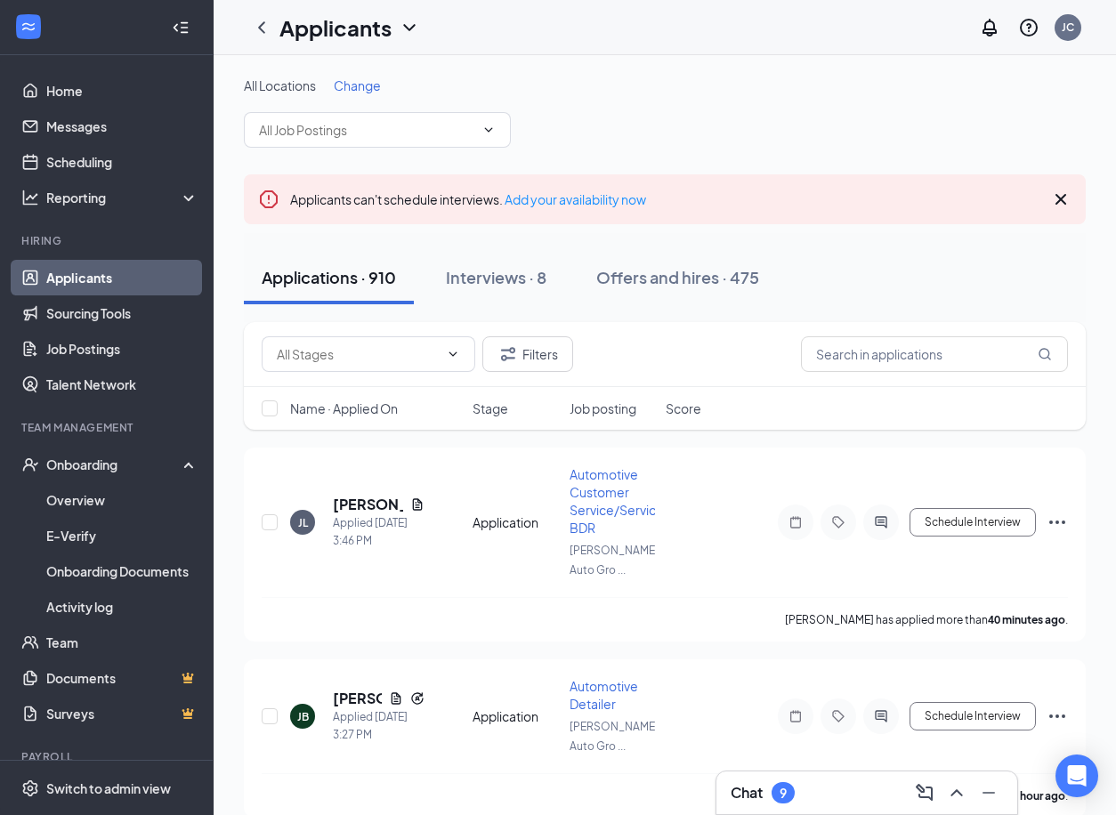
click at [826, 791] on div "Chat 9" at bounding box center [867, 793] width 272 height 28
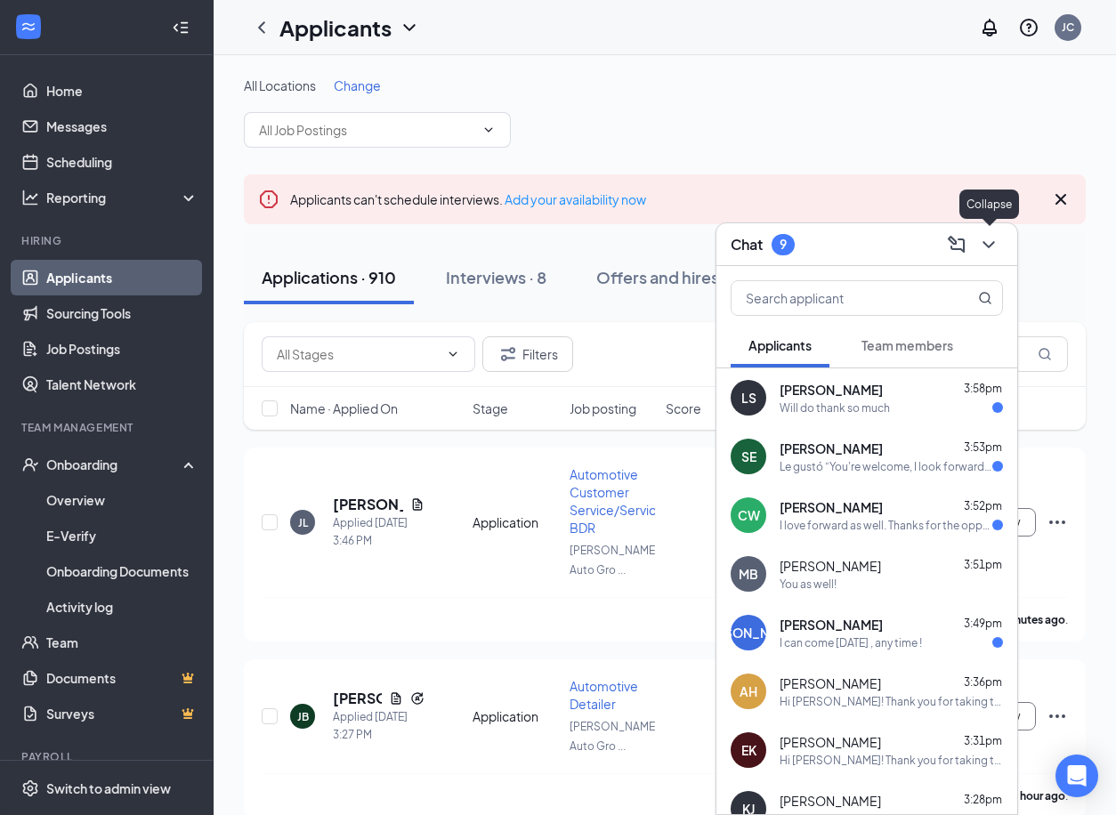
click at [987, 252] on icon "ChevronDown" at bounding box center [988, 244] width 21 height 21
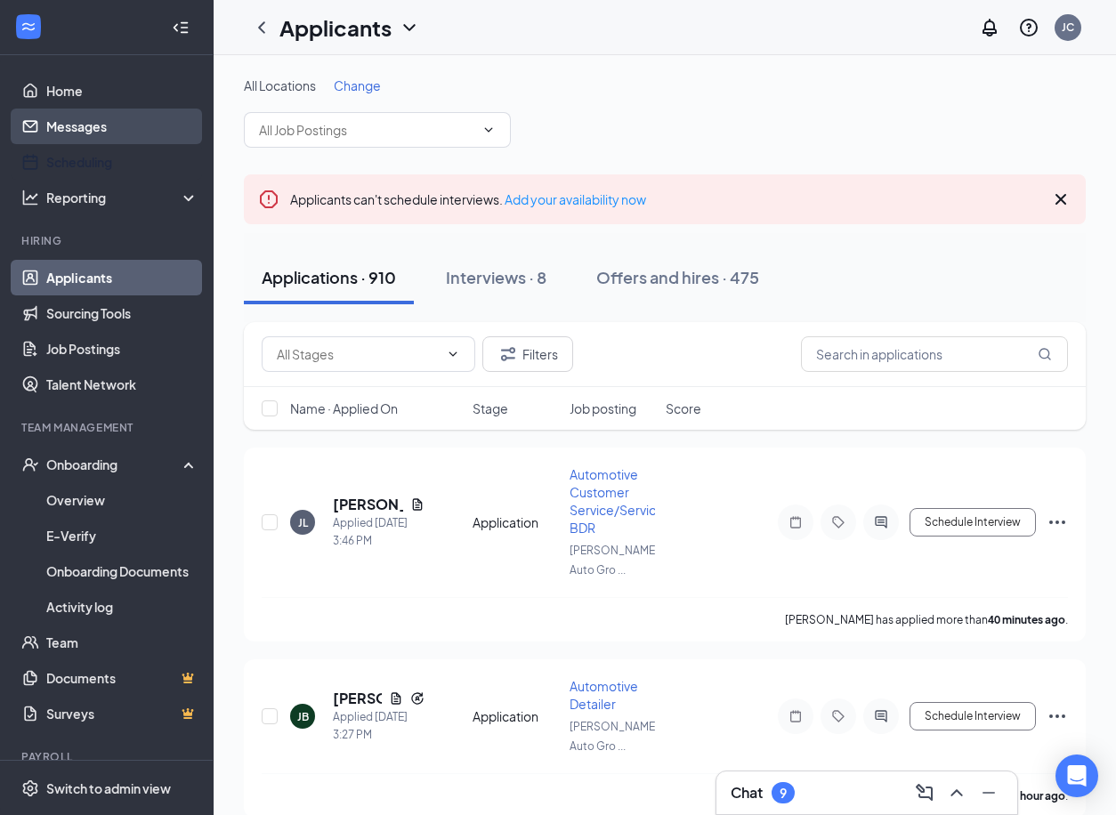
click at [68, 127] on link "Messages" at bounding box center [122, 127] width 152 height 36
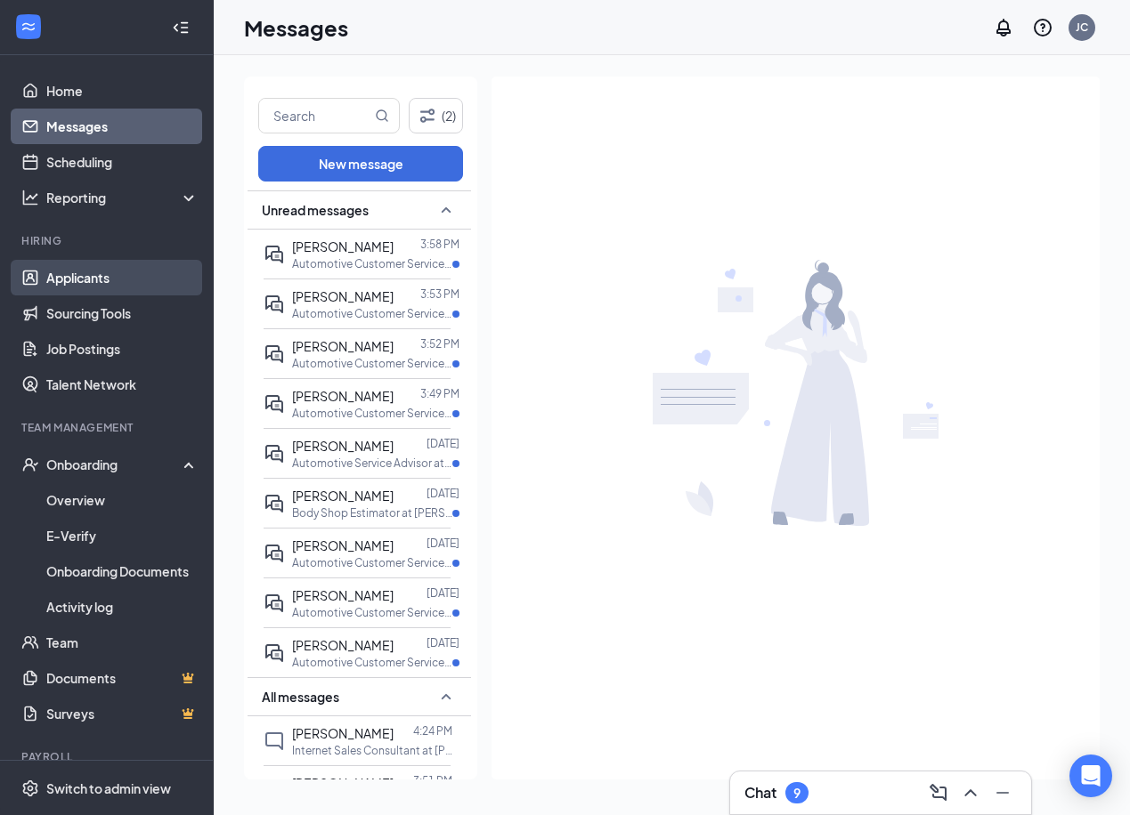
click at [127, 282] on link "Applicants" at bounding box center [122, 278] width 152 height 36
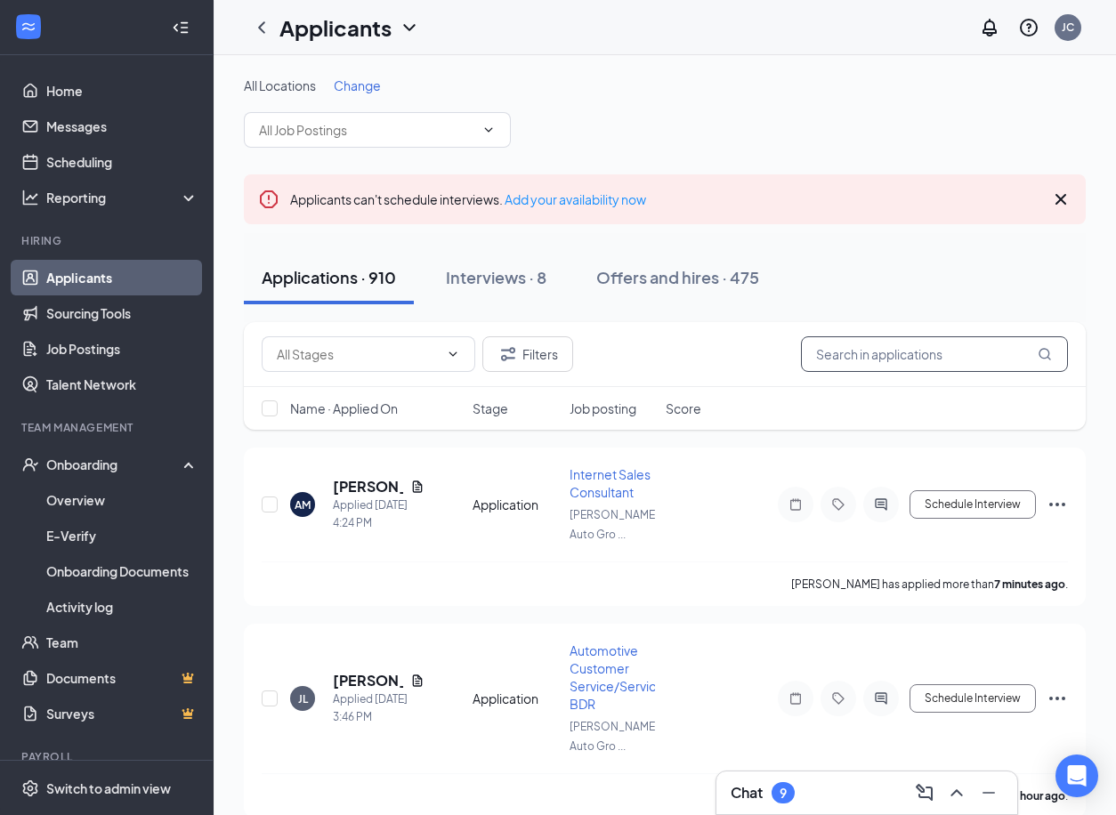
click at [901, 359] on input "text" at bounding box center [934, 354] width 267 height 36
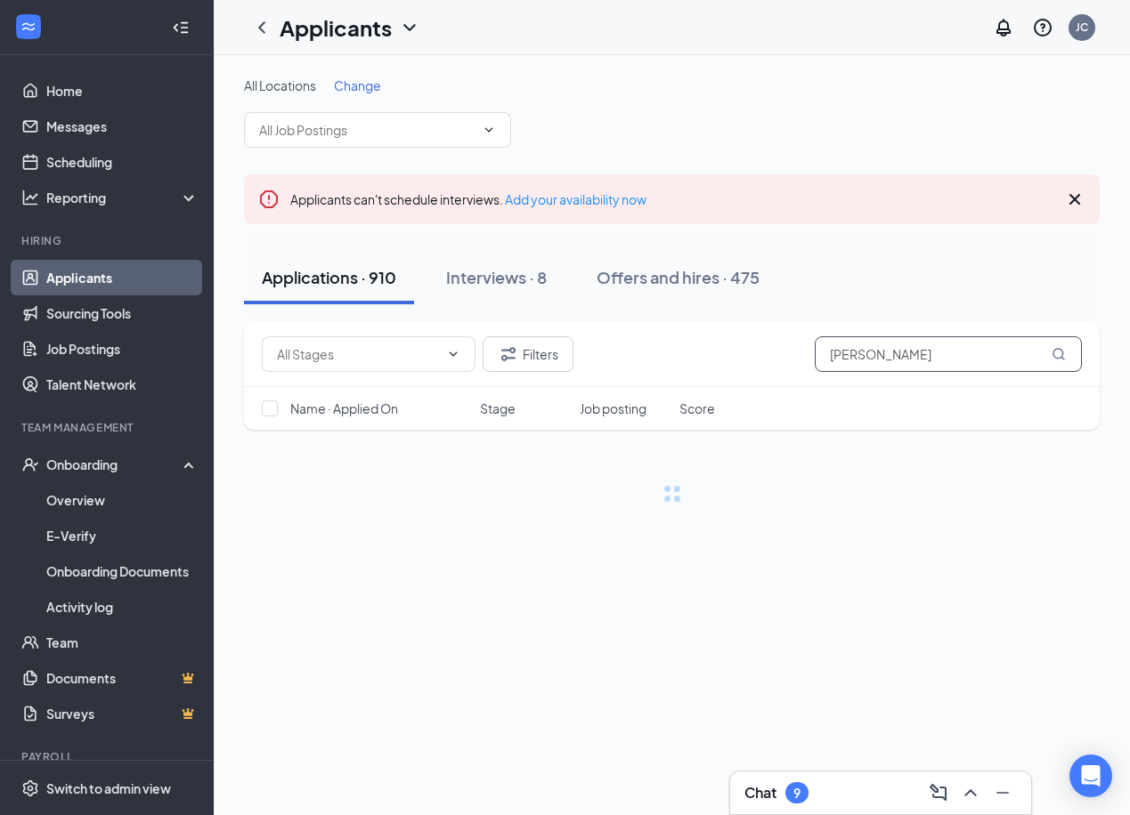
type input "[PERSON_NAME]"
click at [669, 255] on button "Offers and hires · 475" at bounding box center [678, 277] width 199 height 53
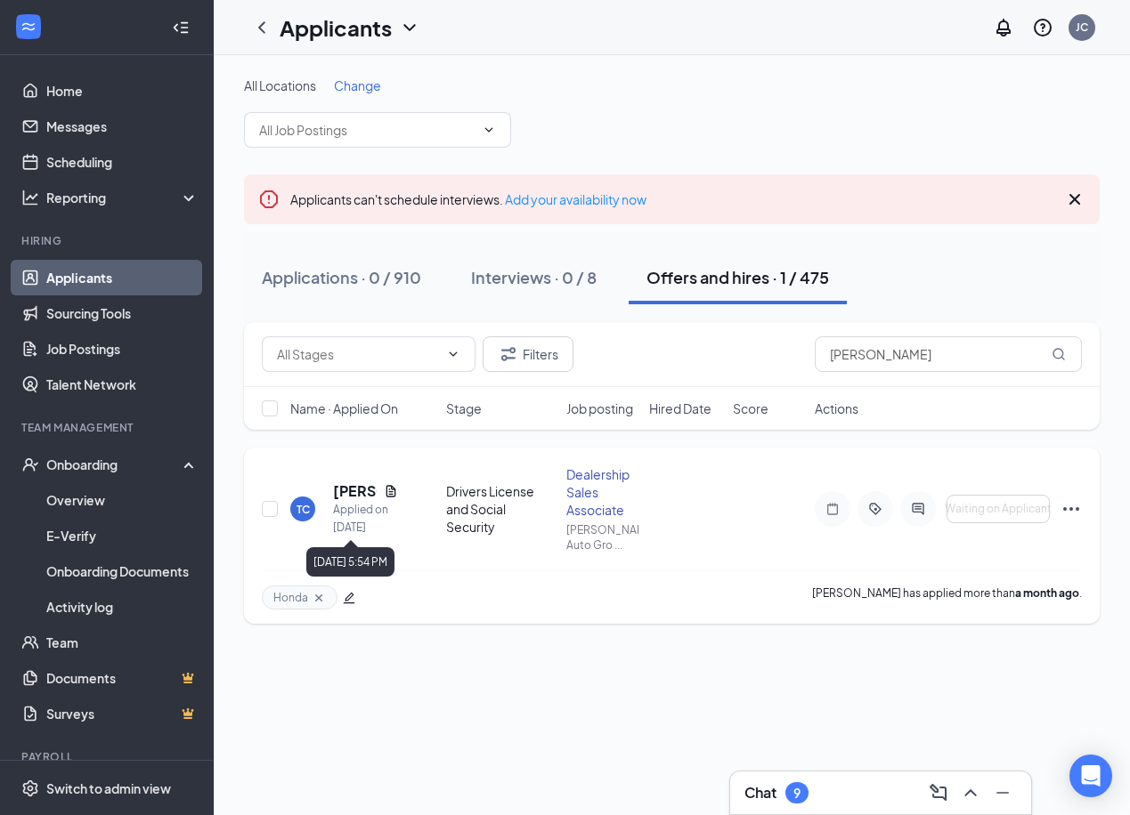
click at [363, 494] on h5 "[PERSON_NAME]" at bounding box center [355, 492] width 44 height 20
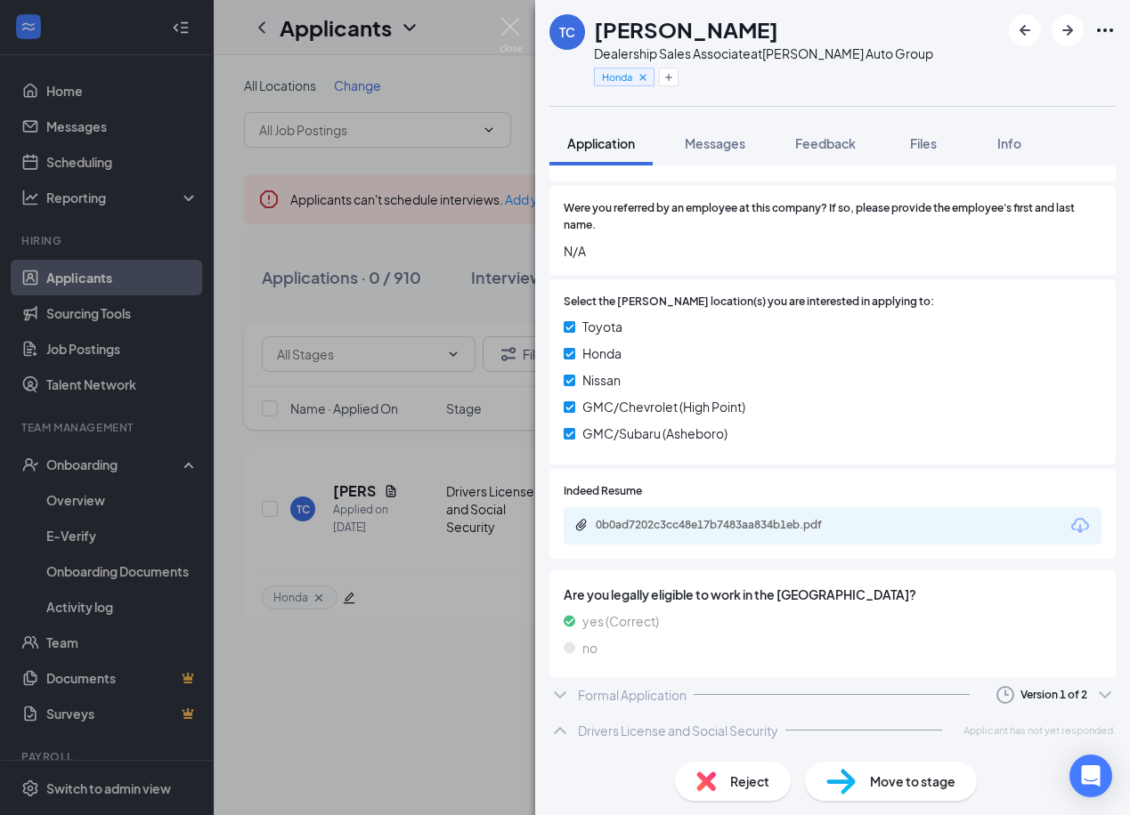
scroll to position [490, 0]
click at [736, 701] on div "Formal Application Version 1 of 2" at bounding box center [832, 701] width 566 height 36
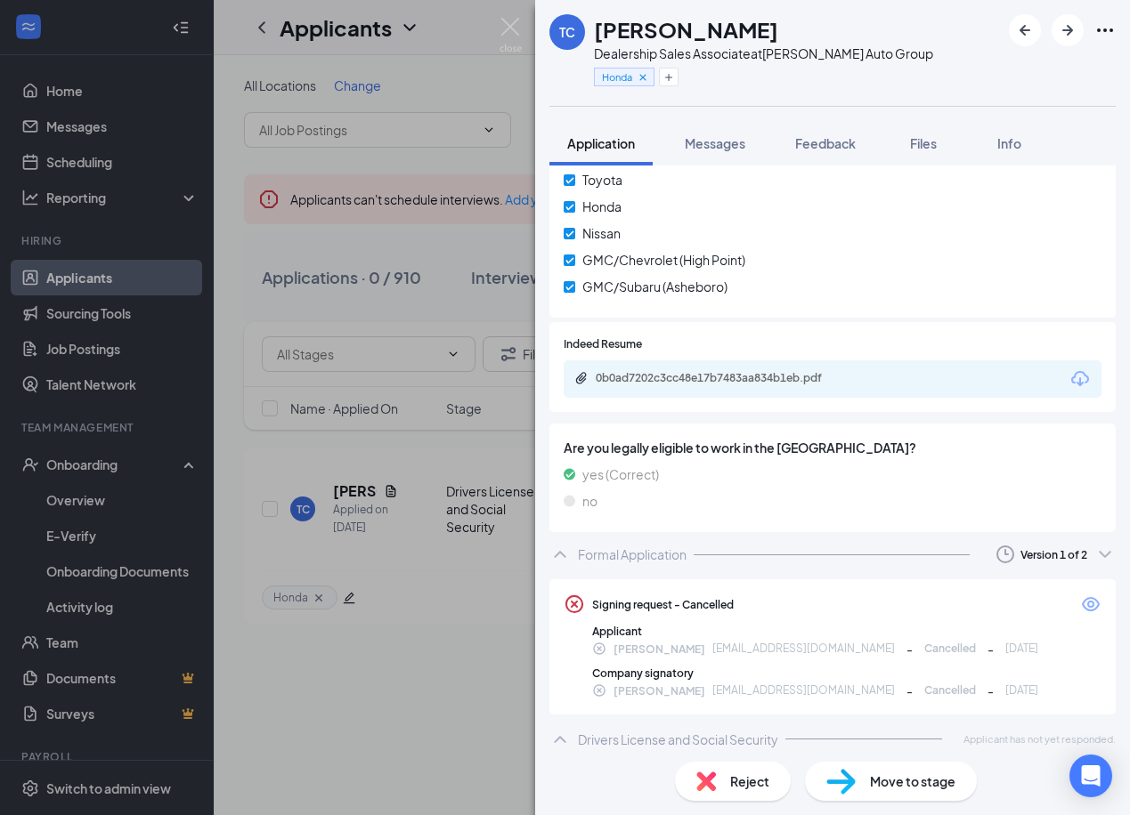
scroll to position [644, 0]
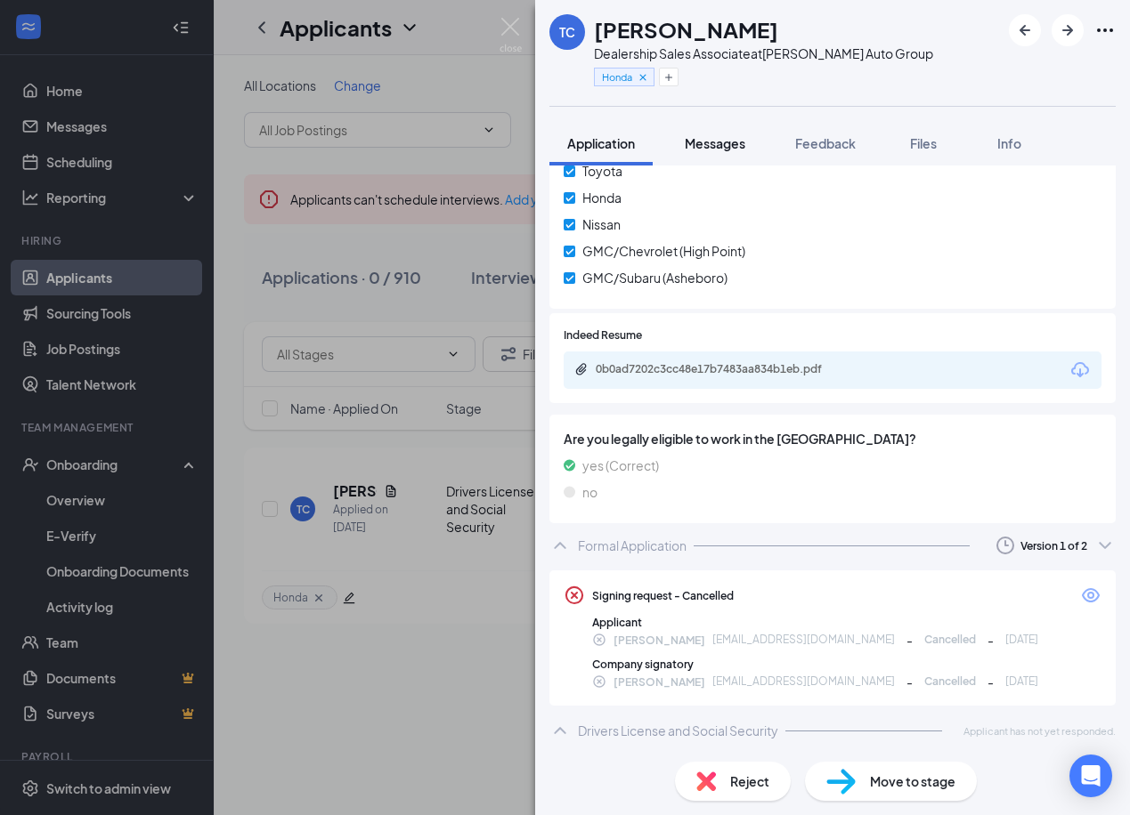
click at [709, 157] on button "Messages" at bounding box center [715, 143] width 96 height 45
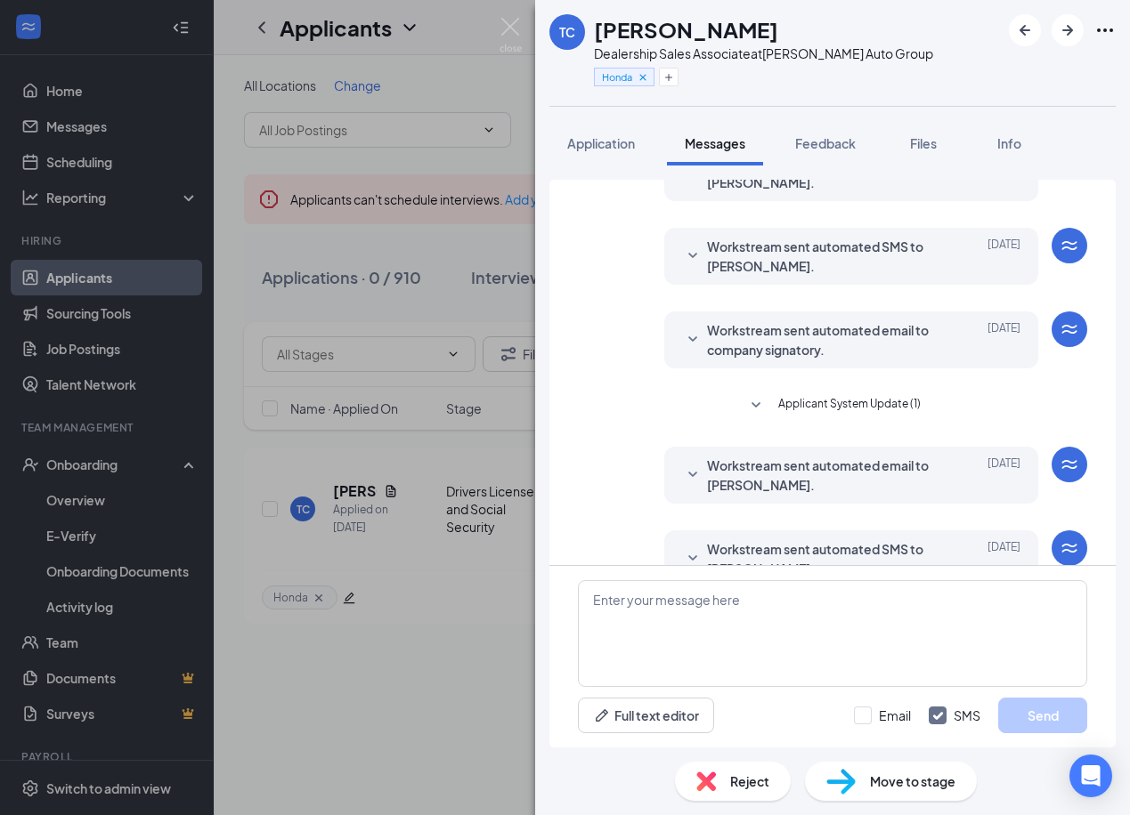
scroll to position [277, 0]
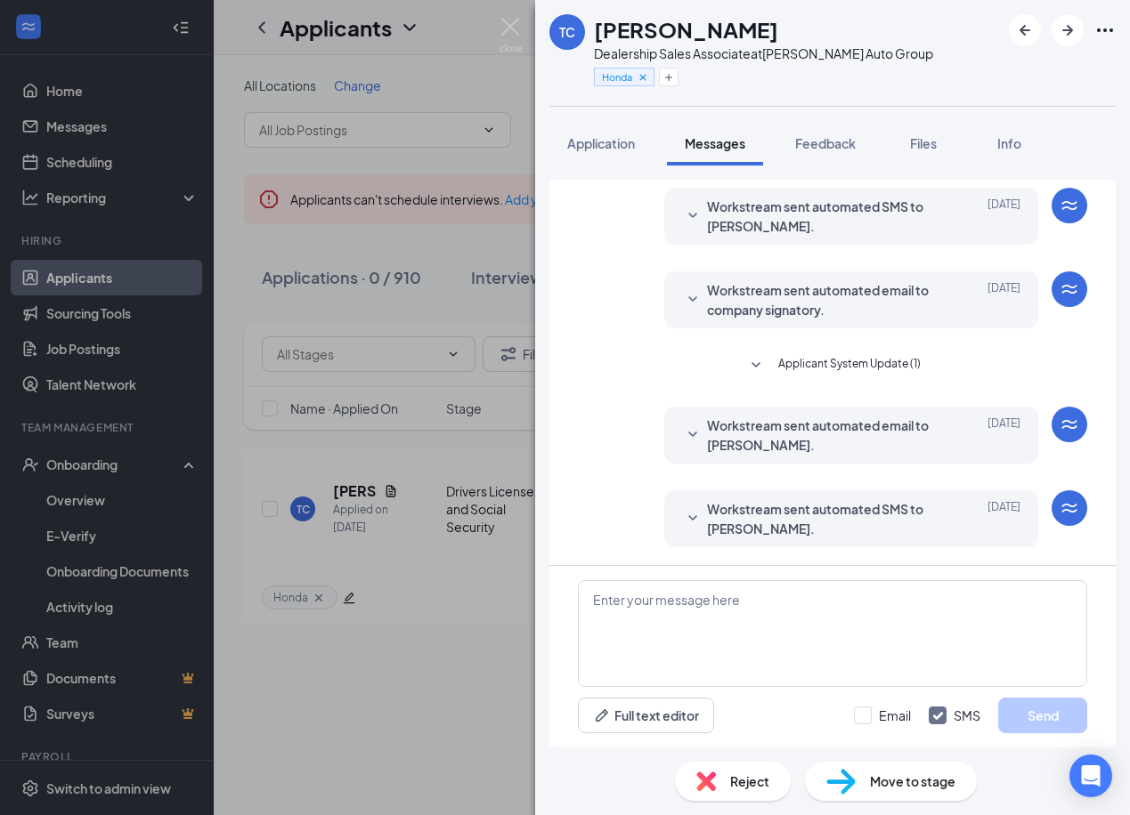
click at [884, 498] on div "Workstream sent automated SMS to [PERSON_NAME]. [DATE] Hi [PERSON_NAME], Great …" at bounding box center [851, 518] width 374 height 57
click at [886, 512] on span "Workstream sent automated SMS to [PERSON_NAME]." at bounding box center [823, 518] width 233 height 39
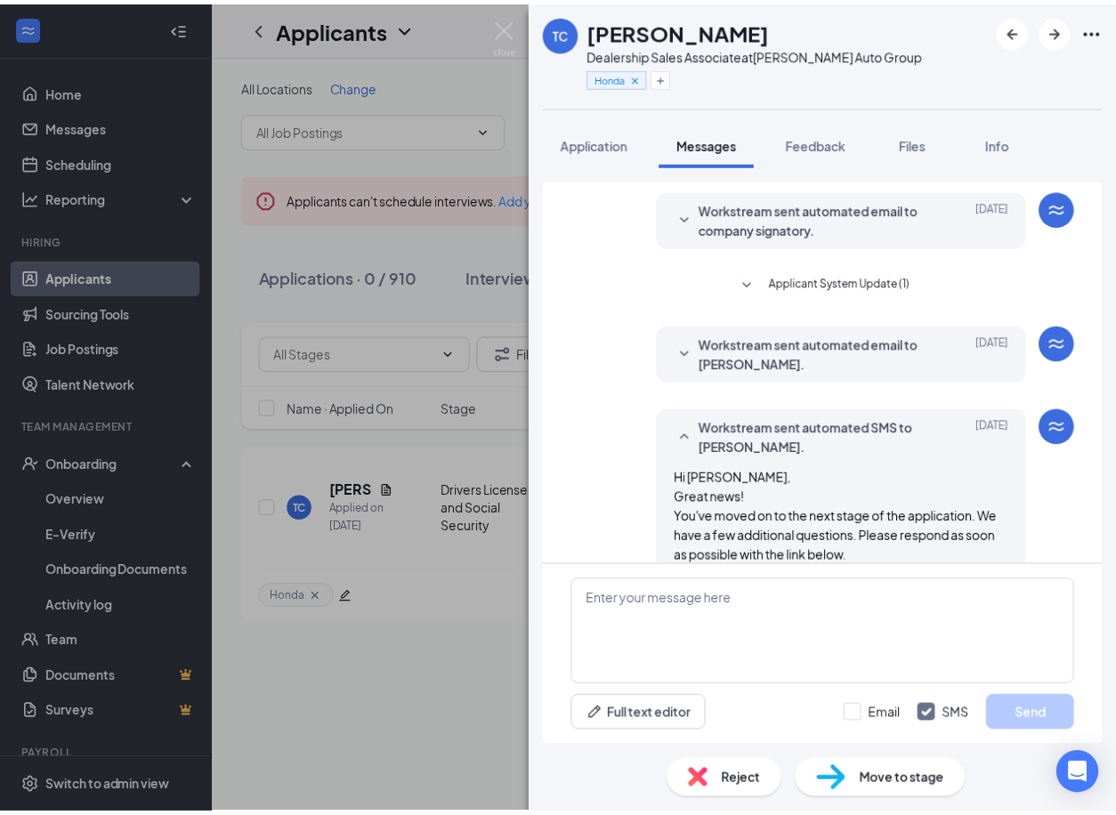
scroll to position [464, 0]
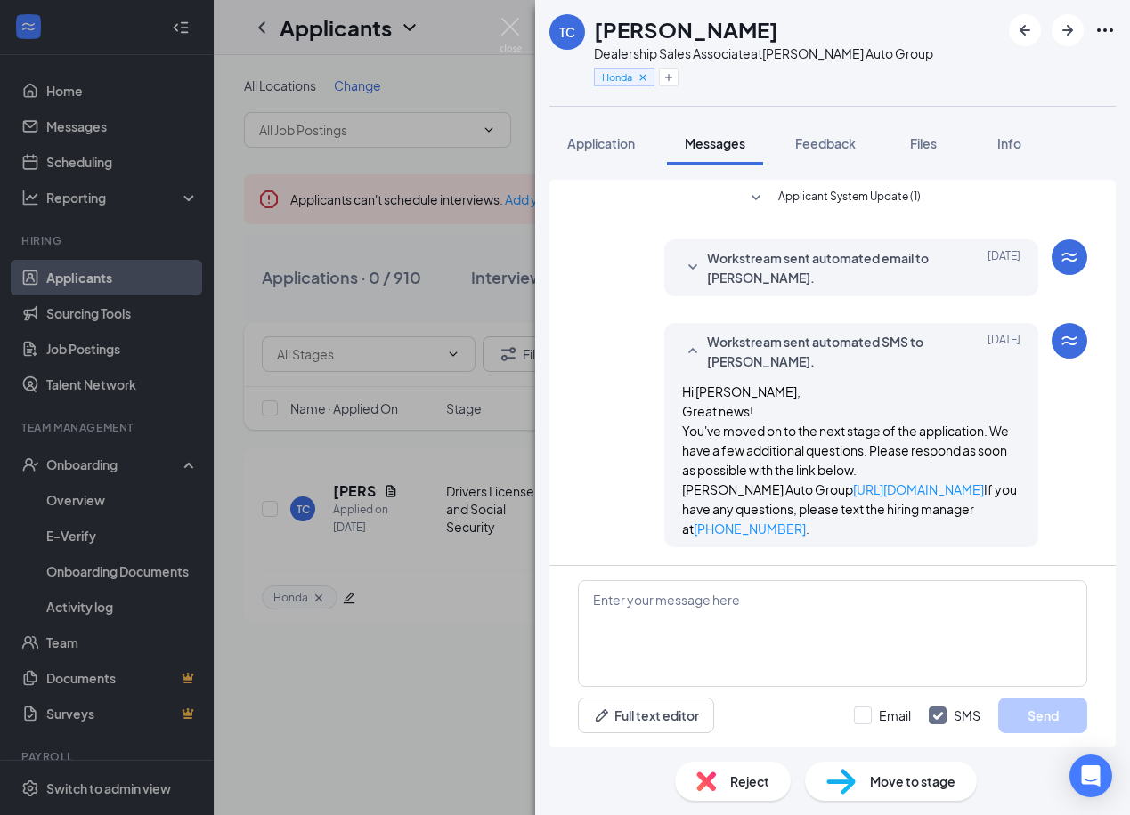
click at [816, 478] on div "Hi [PERSON_NAME], Great news! You've moved on to the next stage of the applicat…" at bounding box center [851, 460] width 338 height 157
click at [853, 490] on link "[URL][DOMAIN_NAME]" at bounding box center [918, 490] width 131 height 16
click at [427, 151] on div "TC [PERSON_NAME] Dealership Sales Associate at [PERSON_NAME] Auto Group Honda A…" at bounding box center [565, 407] width 1130 height 815
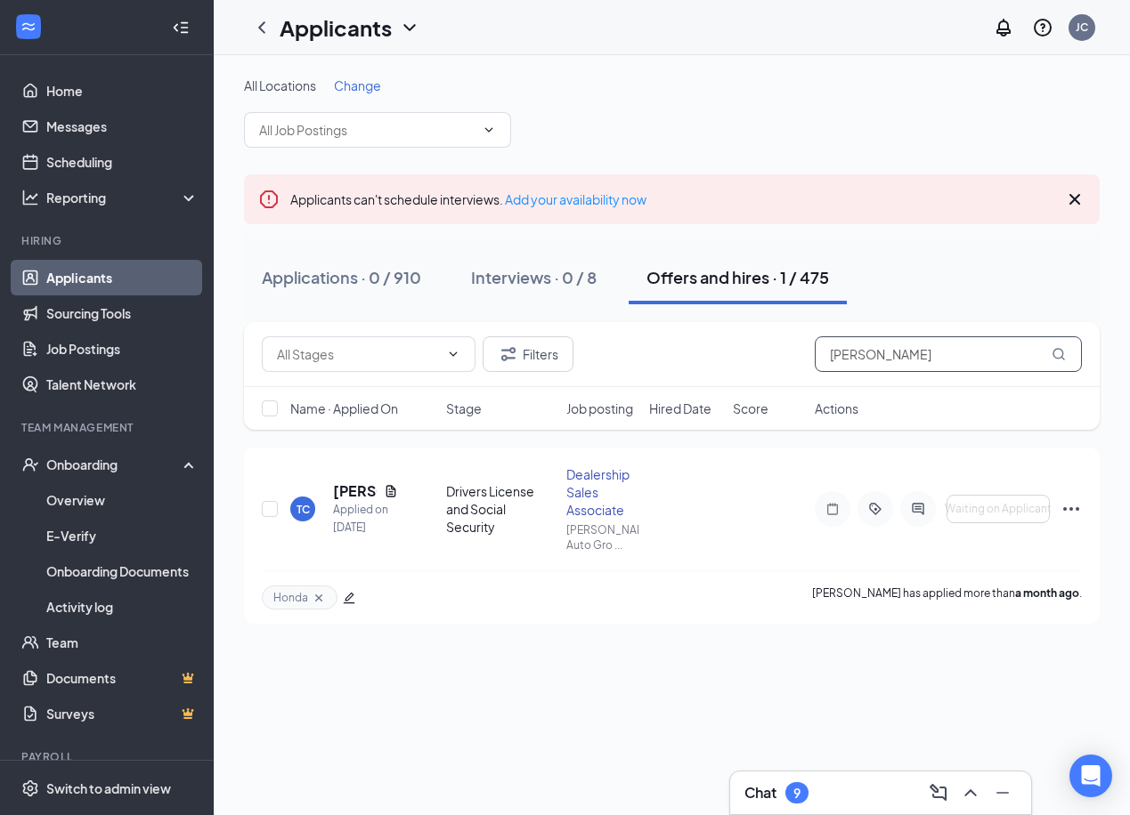
click at [952, 357] on input "[PERSON_NAME]" at bounding box center [947, 354] width 267 height 36
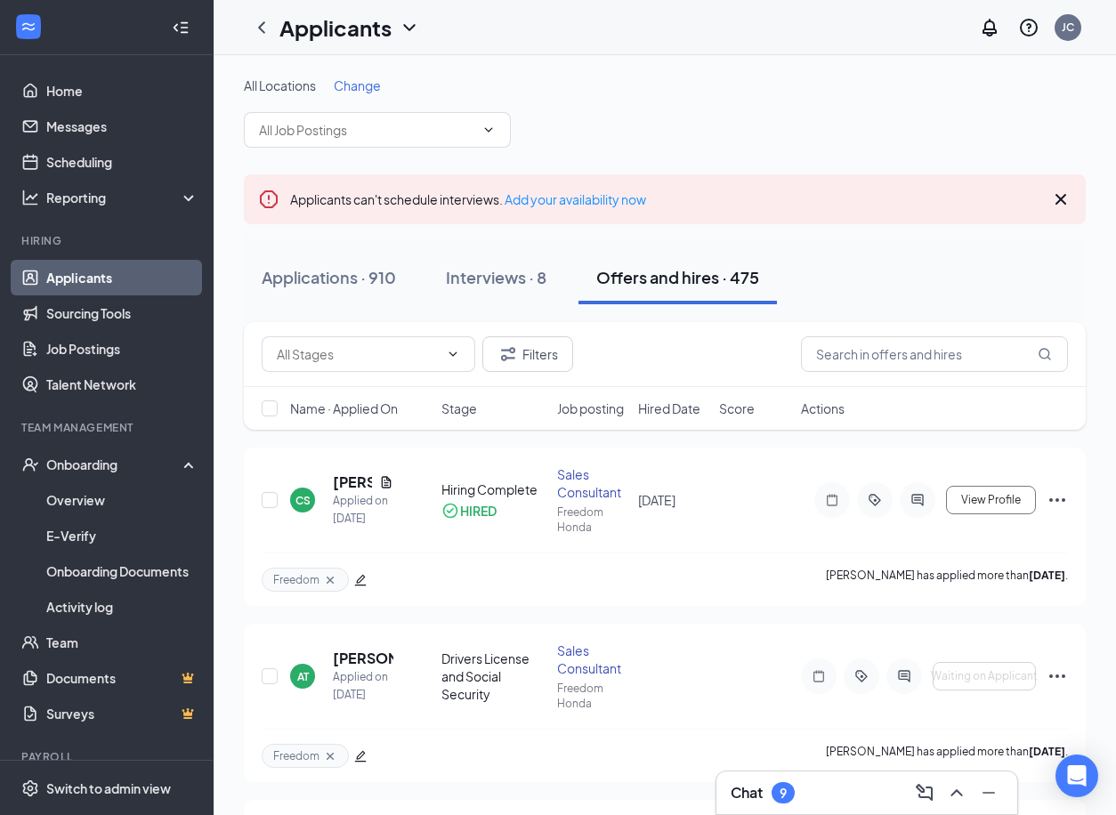
click at [1077, 193] on div "Applicants can't schedule interviews. Add your availability now" at bounding box center [665, 199] width 842 height 50
drag, startPoint x: 1066, startPoint y: 211, endPoint x: 1063, endPoint y: 199, distance: 12.1
click at [1064, 206] on div "Applicants can't schedule interviews. Add your availability now" at bounding box center [665, 199] width 842 height 50
click at [1063, 199] on icon "Cross" at bounding box center [1060, 199] width 21 height 21
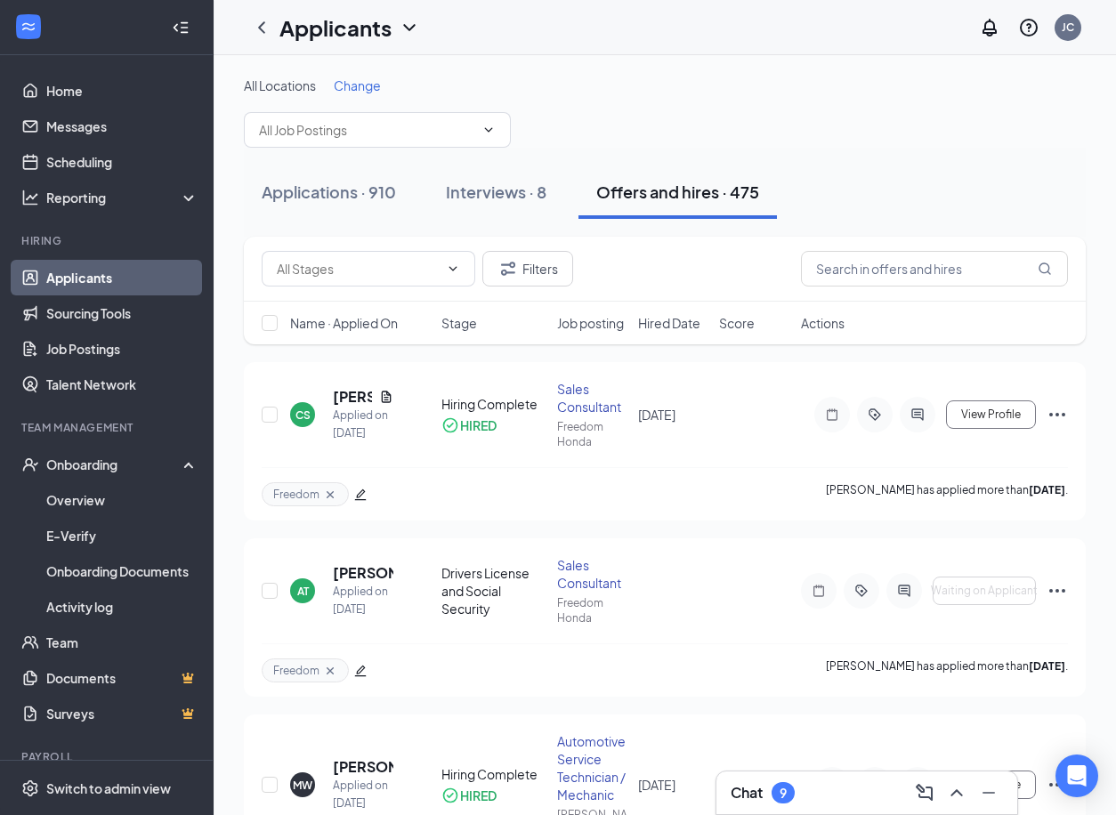
click at [1038, 202] on div "Applications · 910 Interviews · 8 Offers and hires · 475" at bounding box center [665, 192] width 842 height 53
click at [793, 803] on div "Chat 9" at bounding box center [763, 792] width 64 height 21
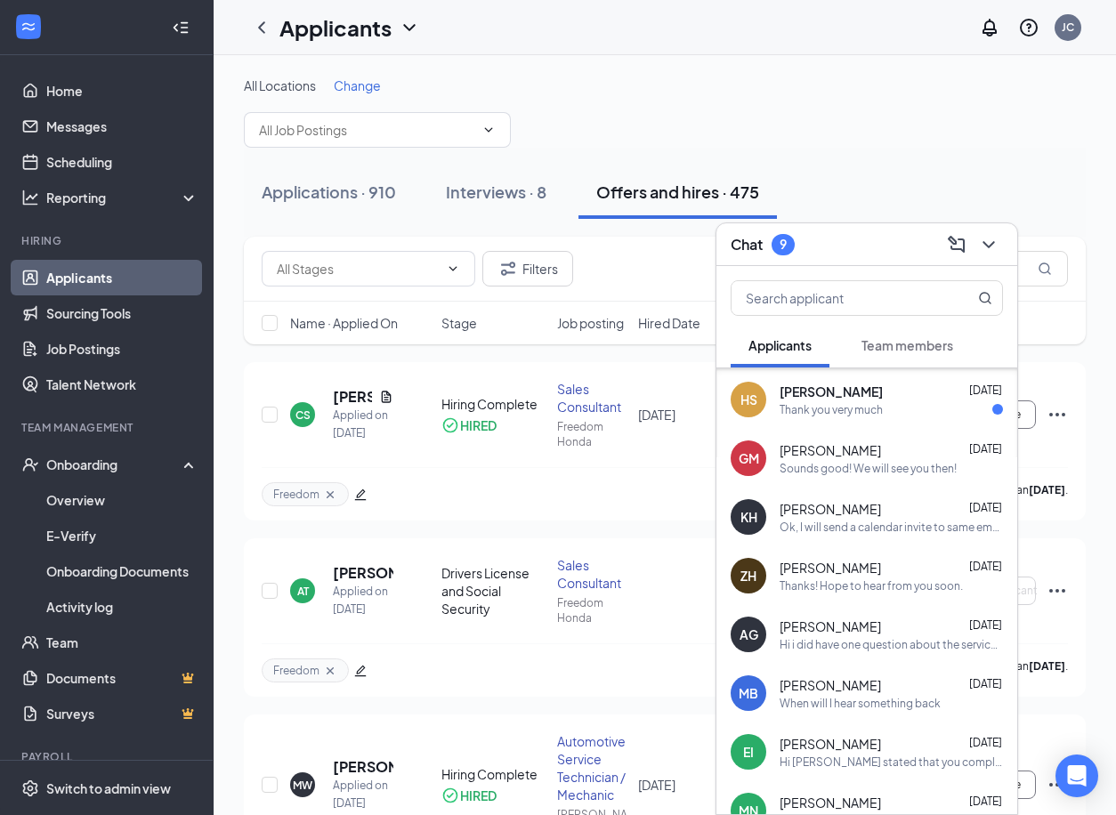
scroll to position [676, 0]
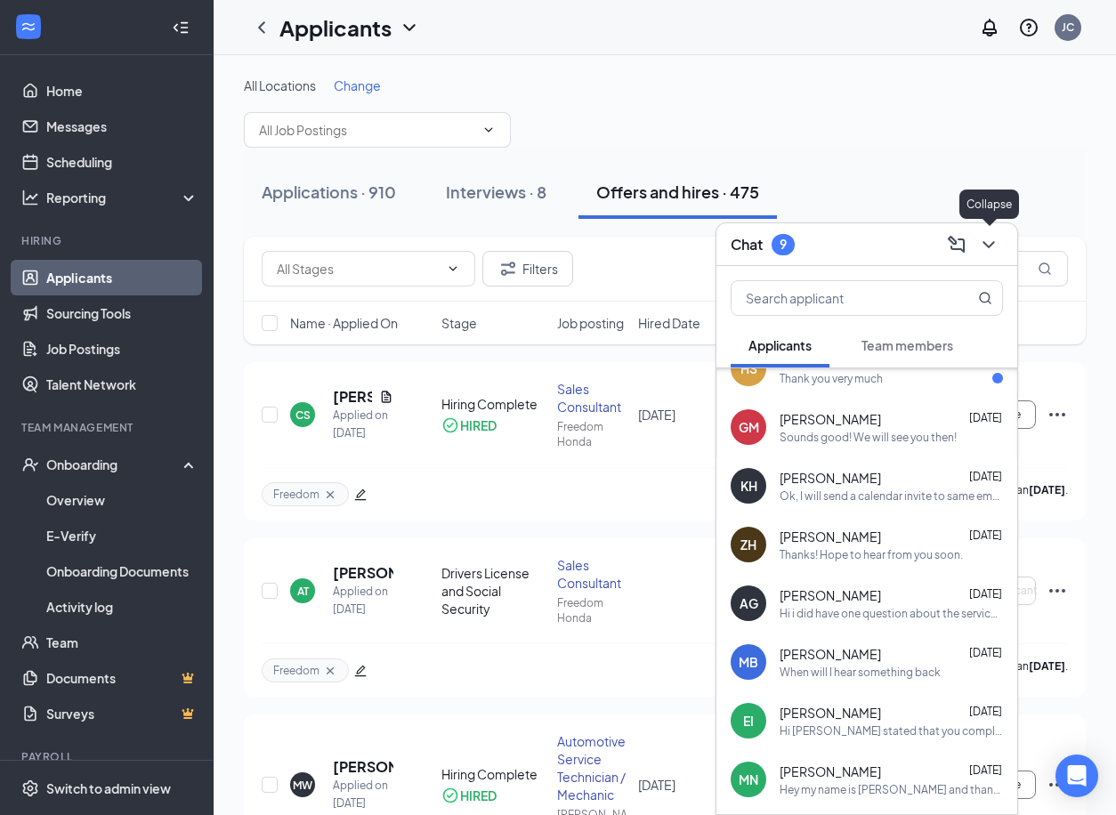
click at [988, 250] on icon "ChevronDown" at bounding box center [988, 244] width 21 height 21
